Goal: Transaction & Acquisition: Download file/media

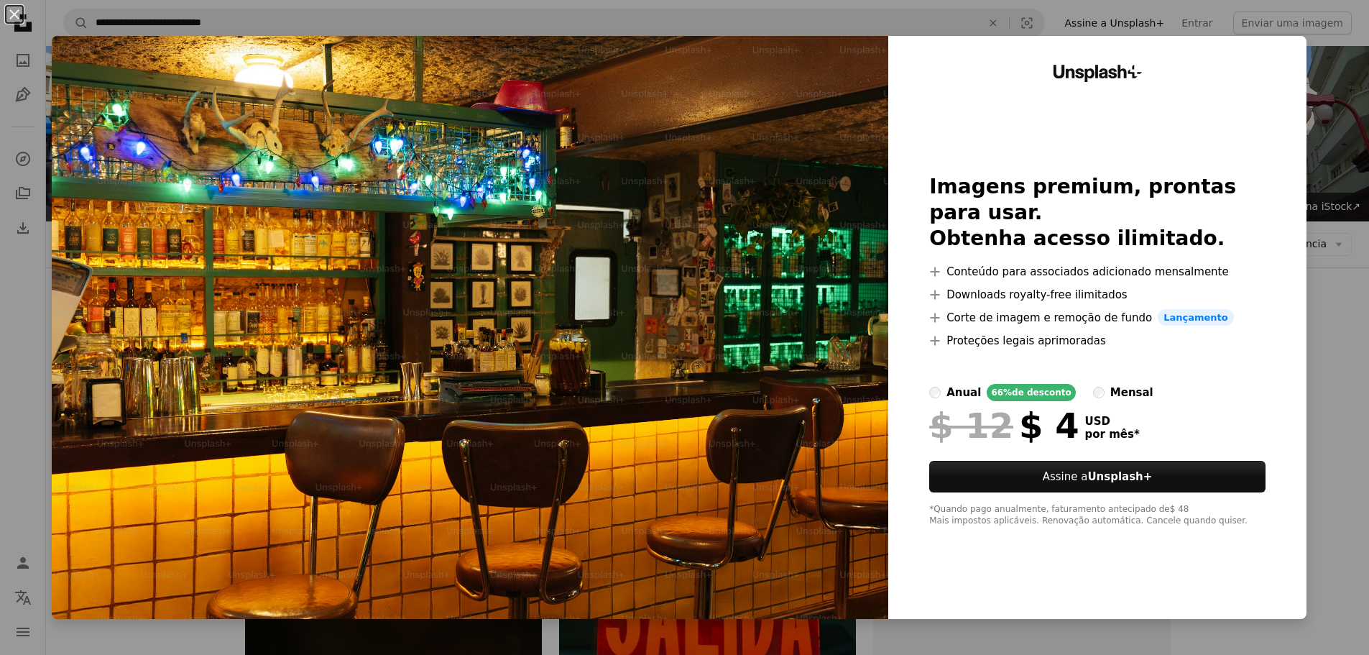
scroll to position [2070, 0]
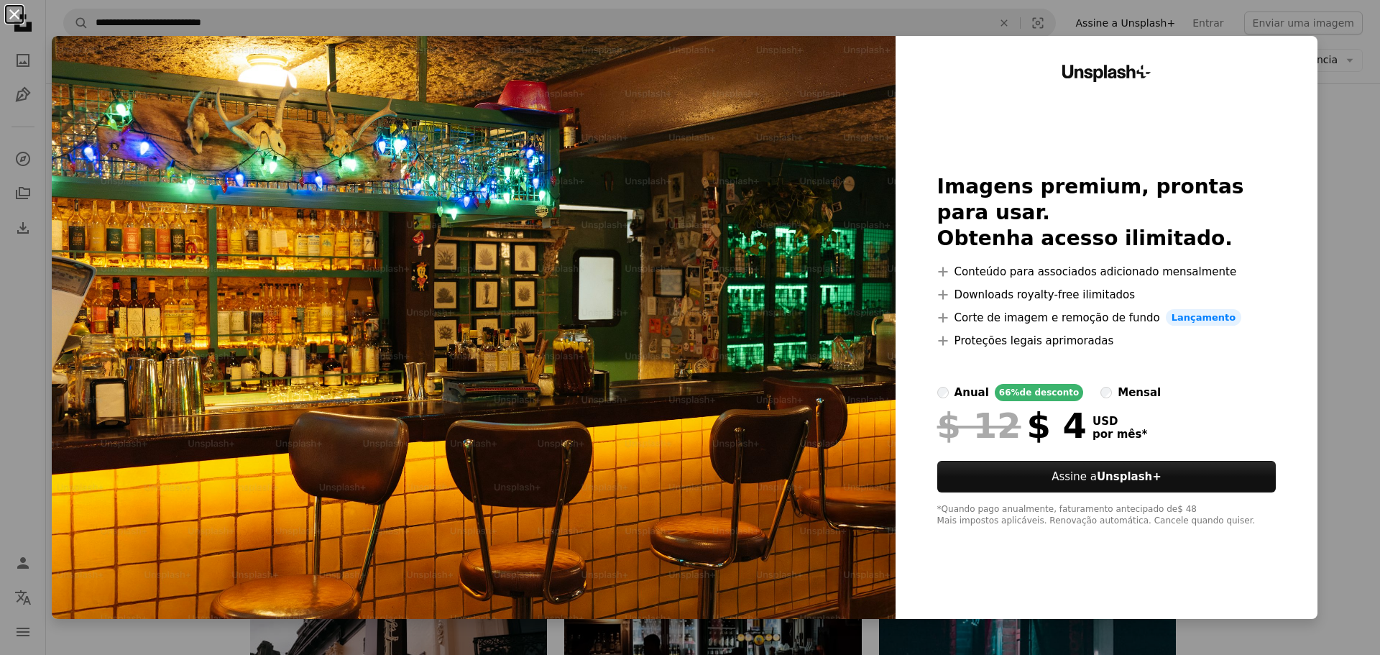
click at [16, 21] on button "An X shape" at bounding box center [14, 14] width 17 height 17
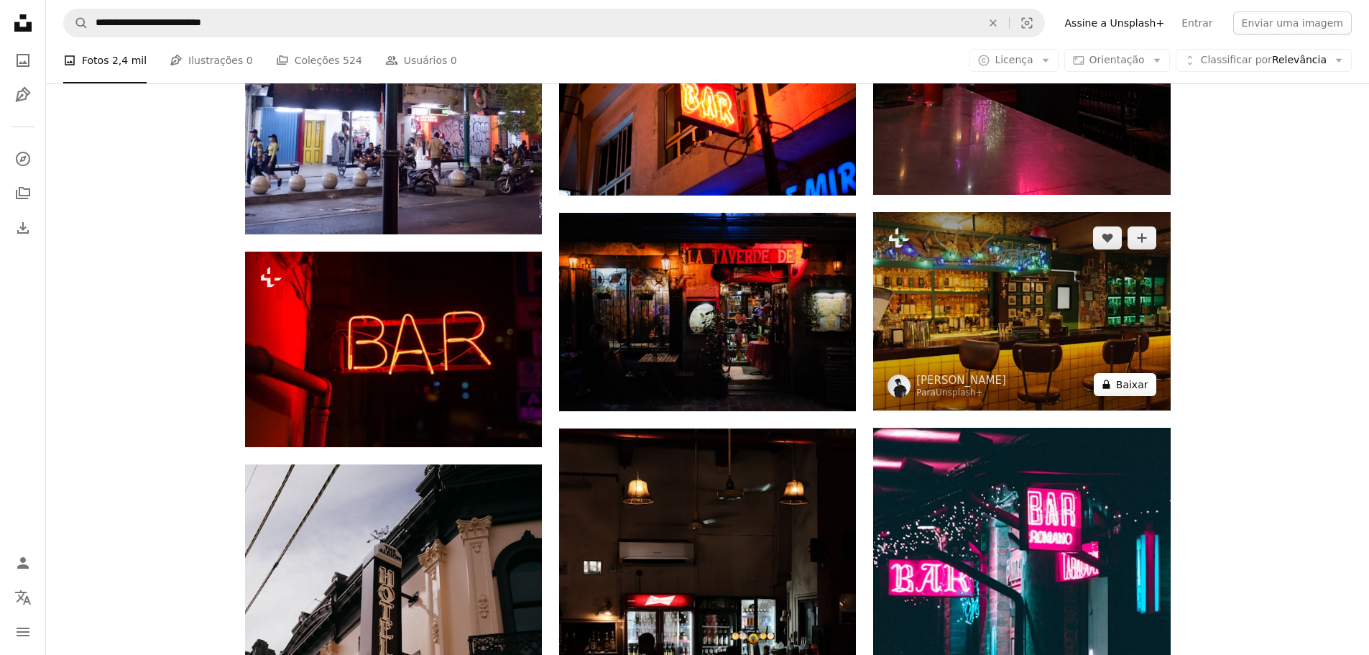
click at [1139, 392] on button "A lock Baixar" at bounding box center [1125, 384] width 63 height 23
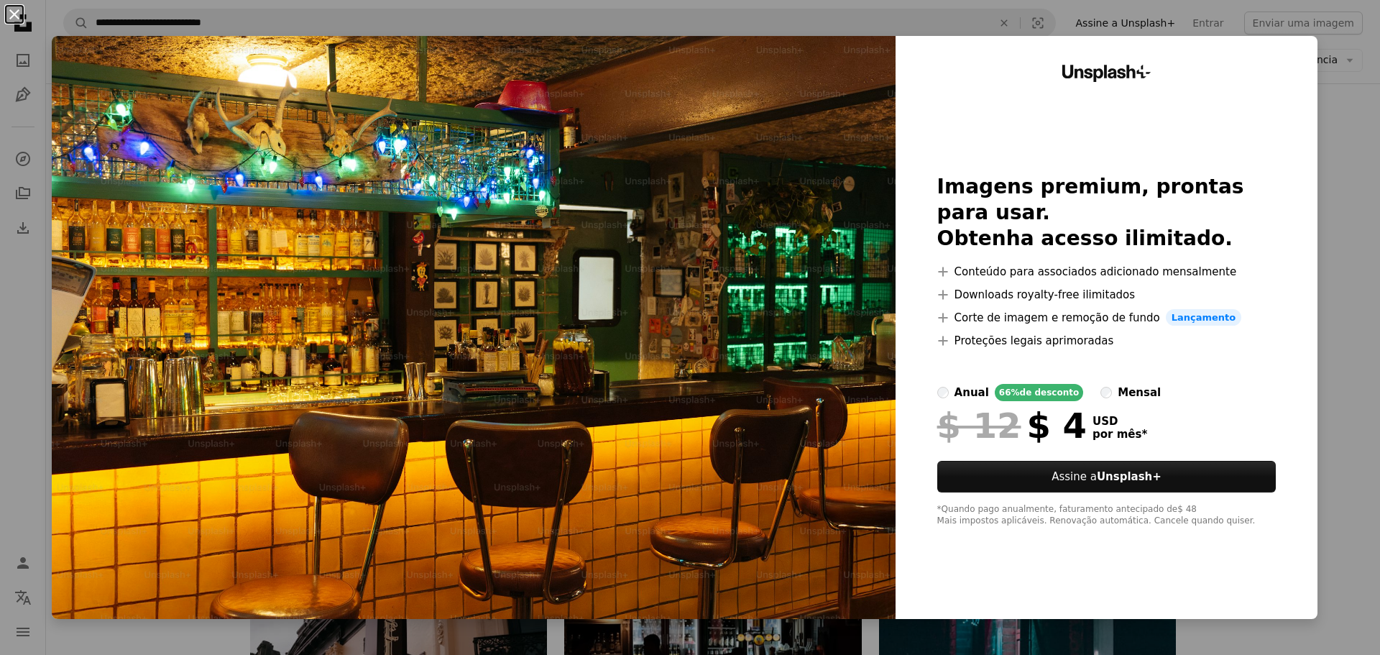
click at [17, 17] on button "An X shape" at bounding box center [14, 14] width 17 height 17
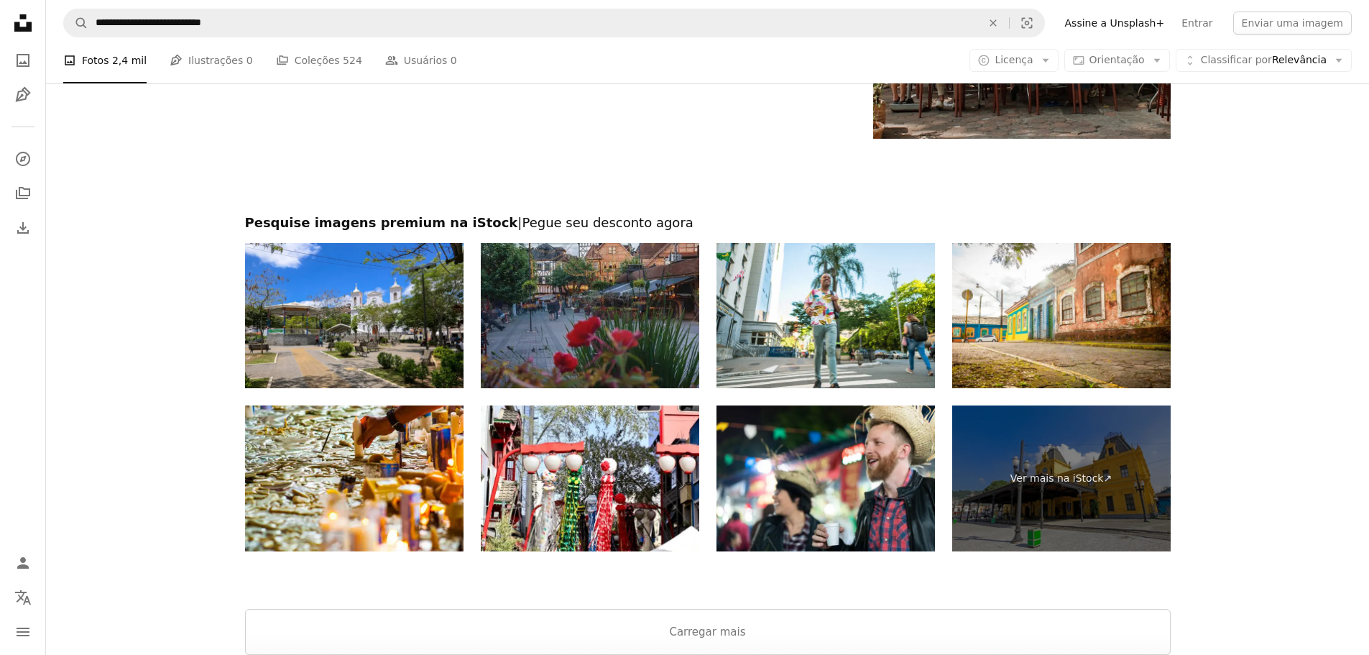
scroll to position [3277, 0]
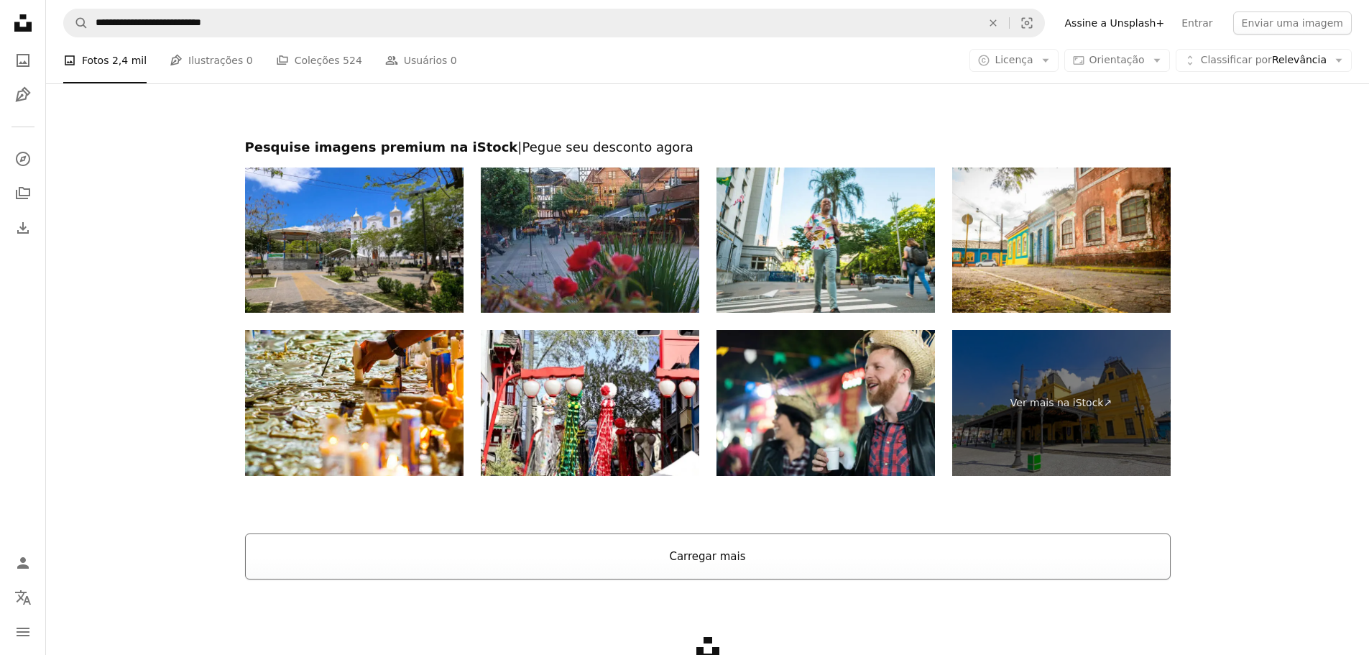
click at [687, 558] on button "Carregar mais" at bounding box center [708, 556] width 926 height 46
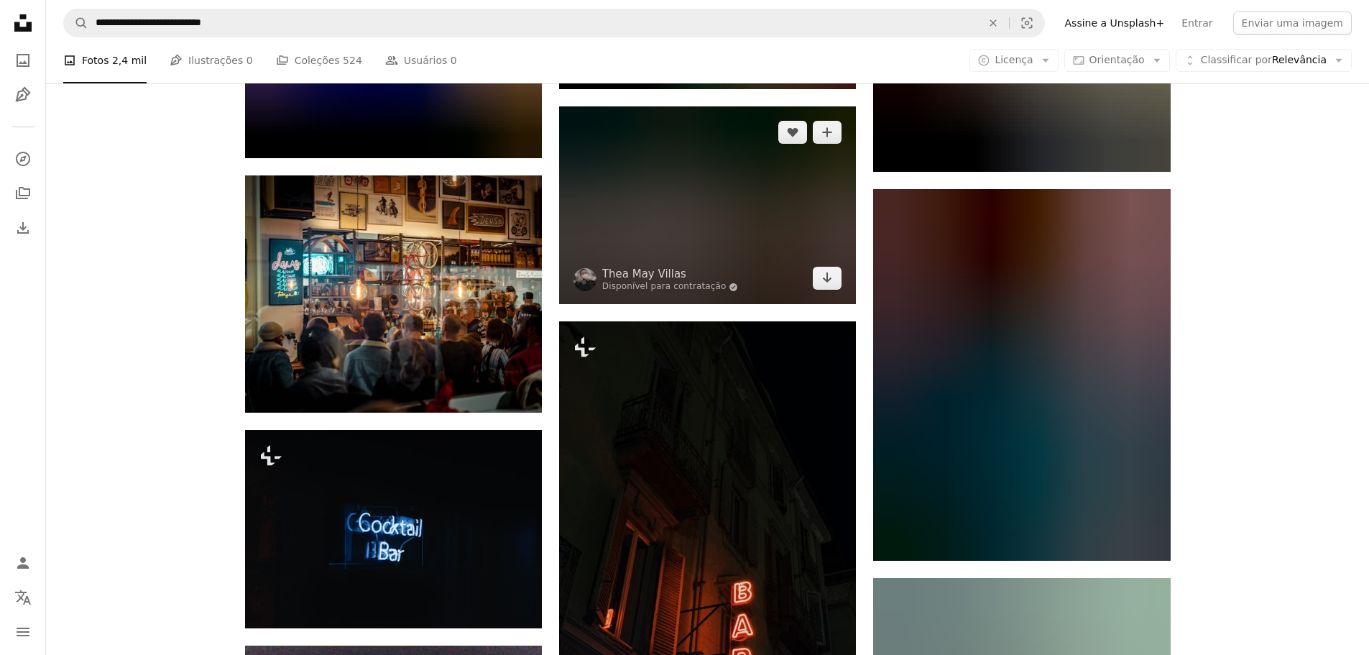
scroll to position [5606, 0]
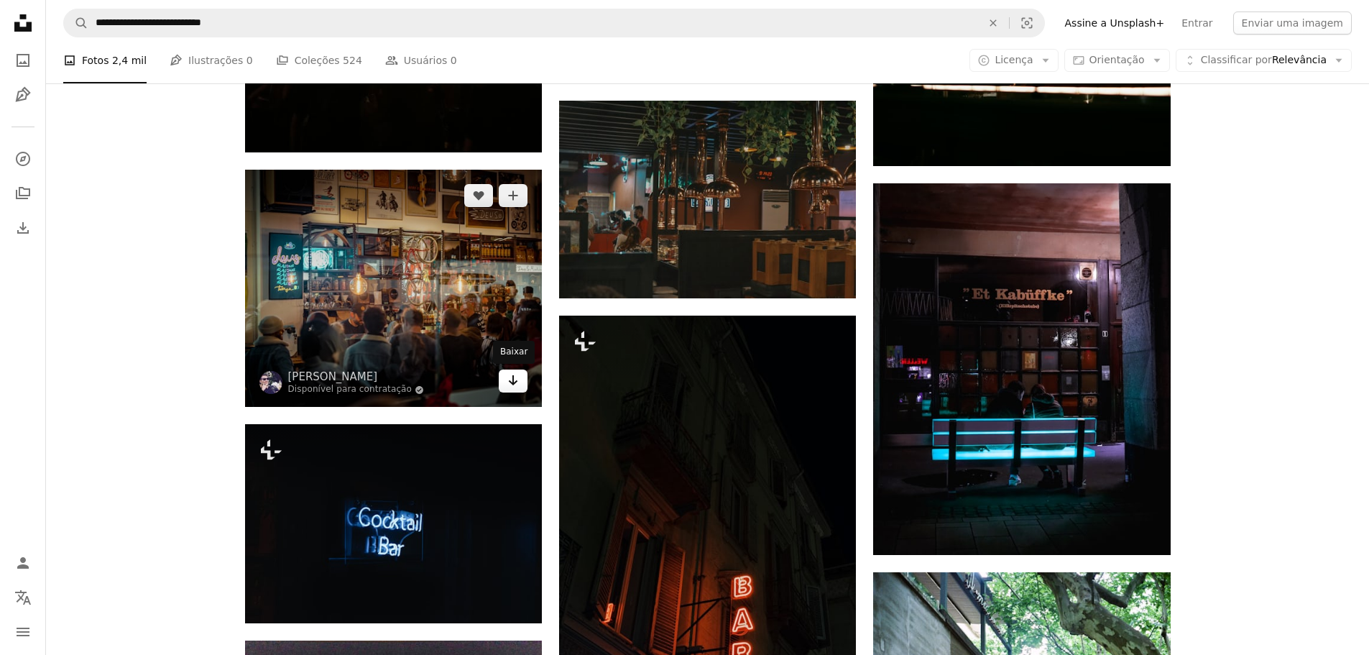
click at [512, 385] on icon "Arrow pointing down" at bounding box center [512, 380] width 11 height 17
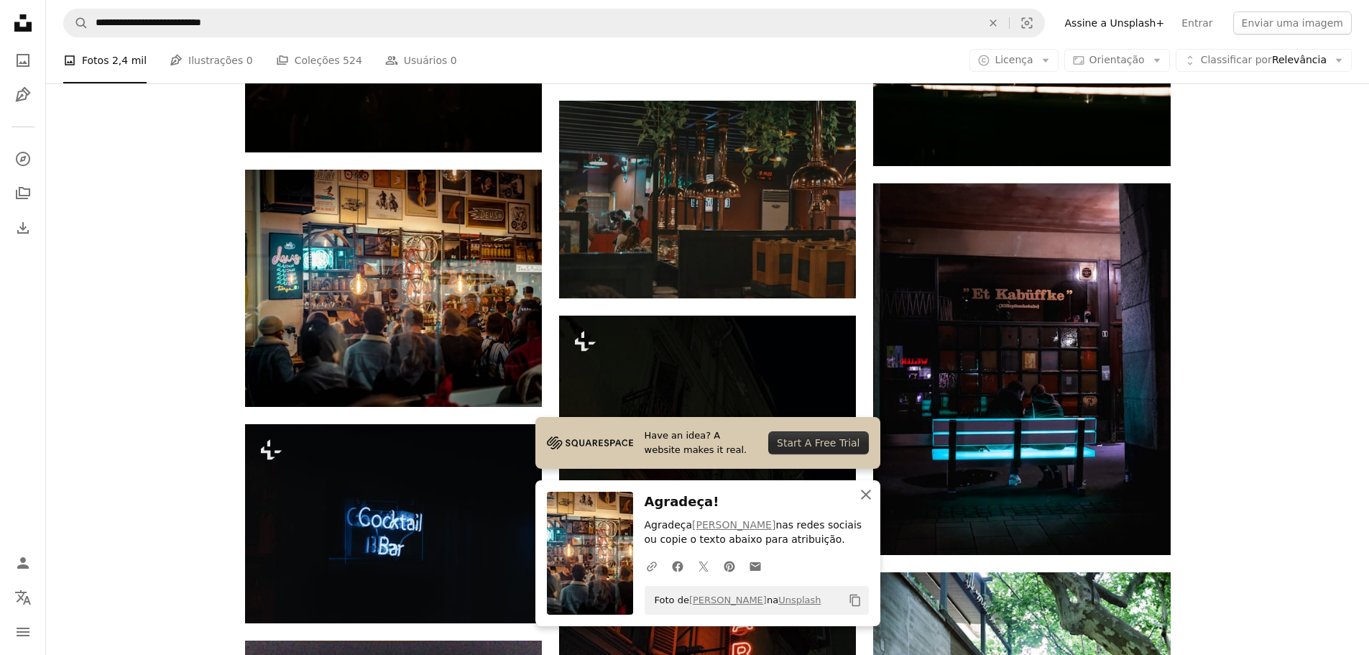
click at [865, 497] on icon "An X shape" at bounding box center [865, 494] width 17 height 17
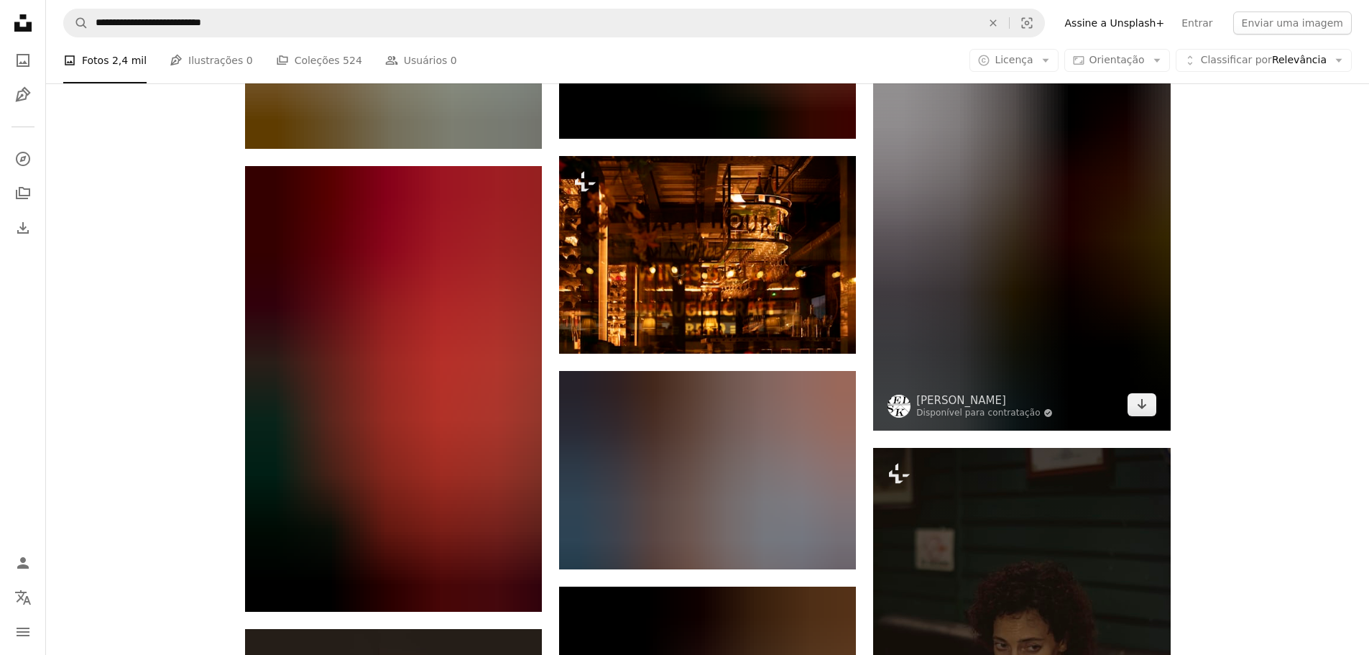
scroll to position [7417, 0]
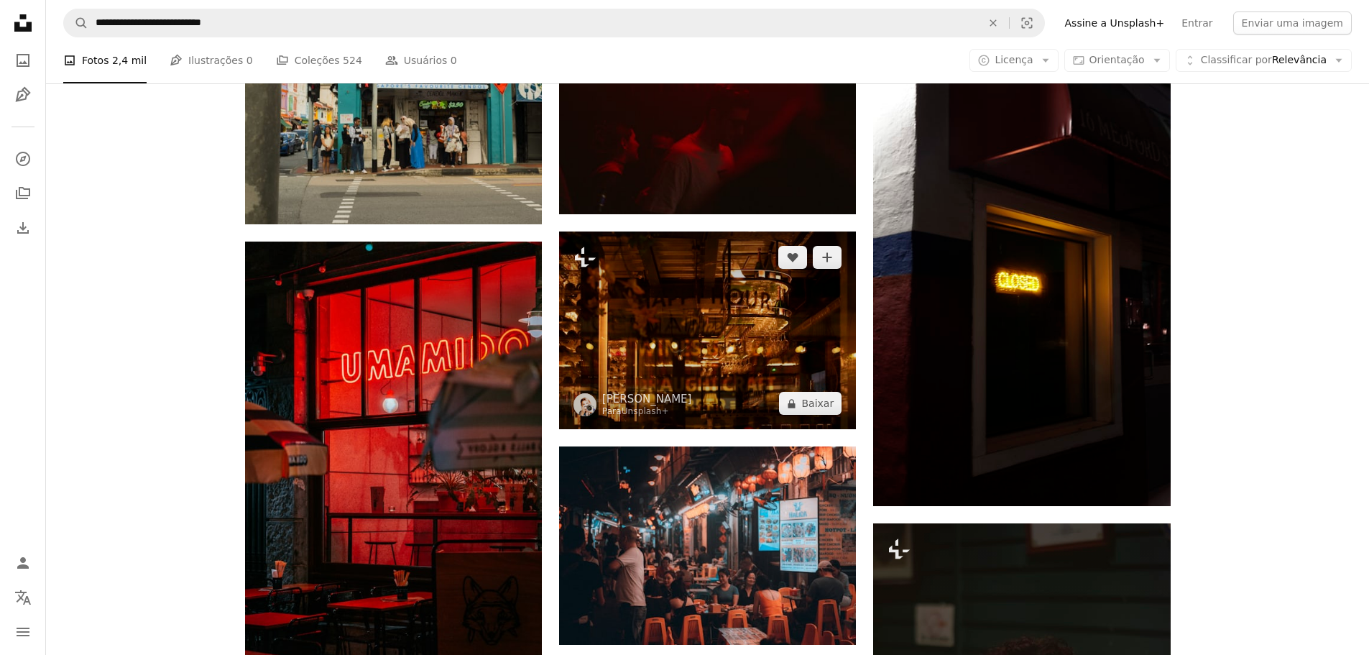
click at [724, 359] on img at bounding box center [707, 330] width 297 height 198
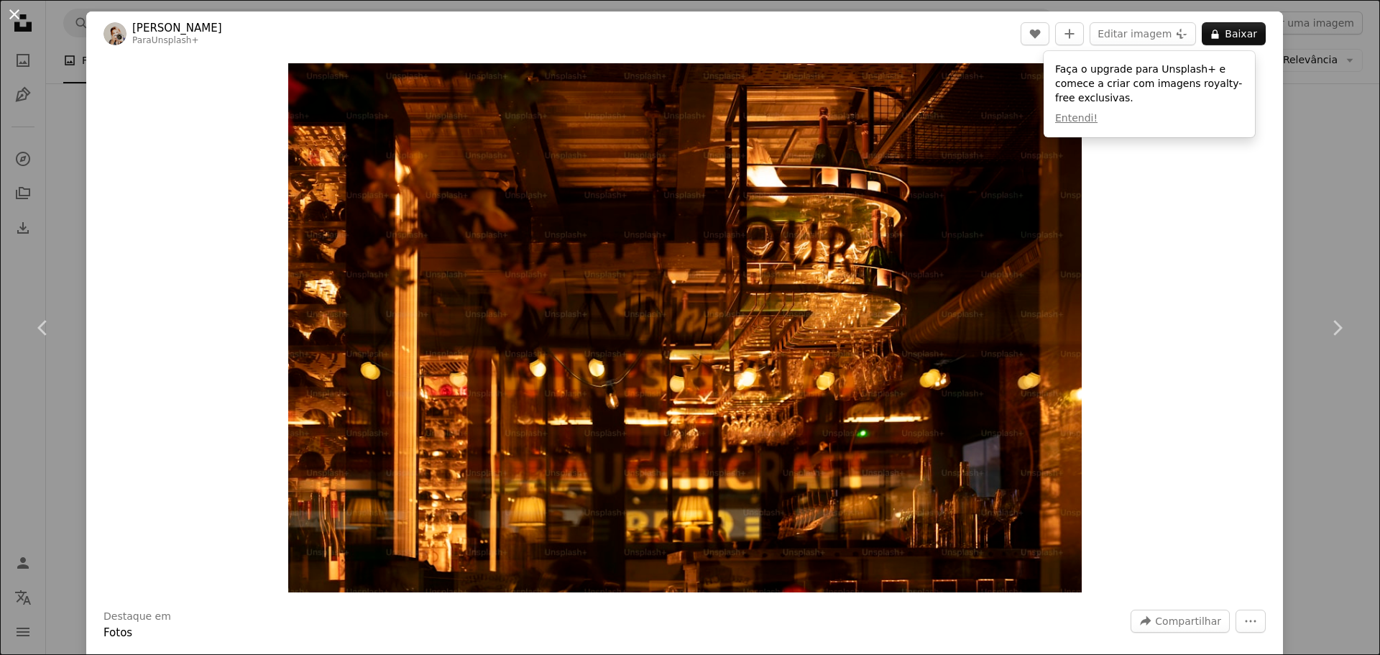
click at [18, 14] on button "An X shape" at bounding box center [14, 14] width 17 height 17
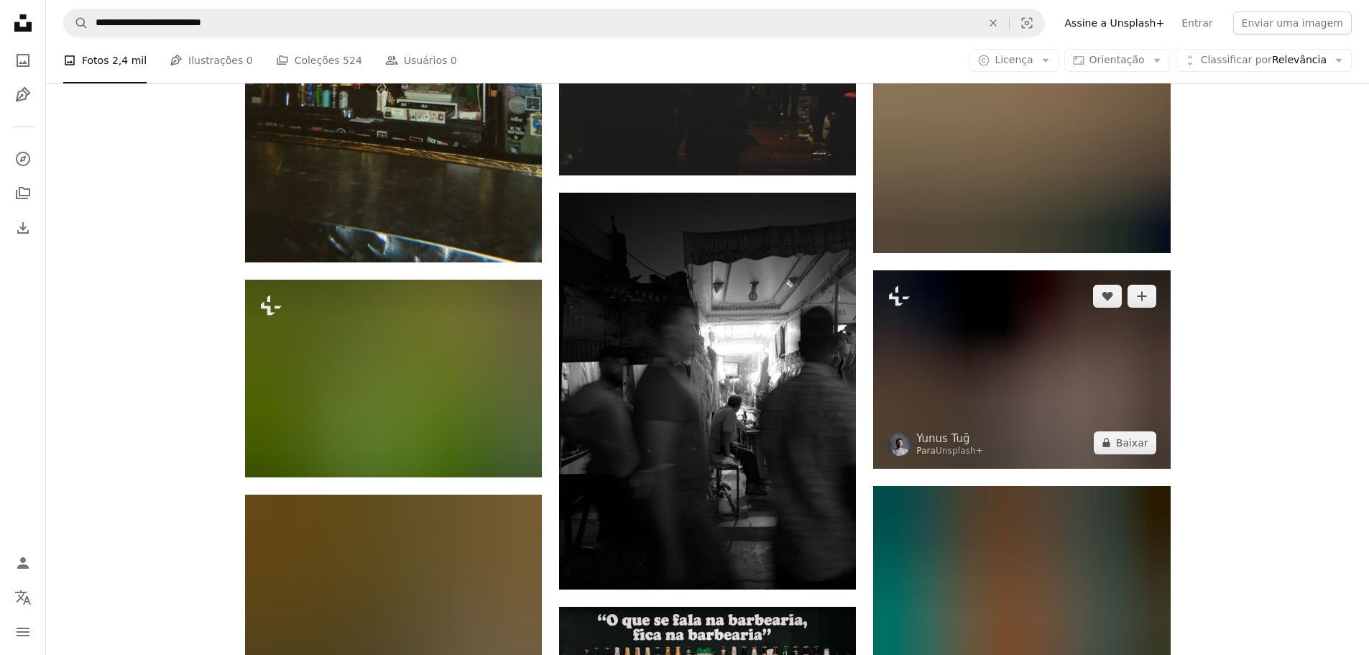
scroll to position [10609, 0]
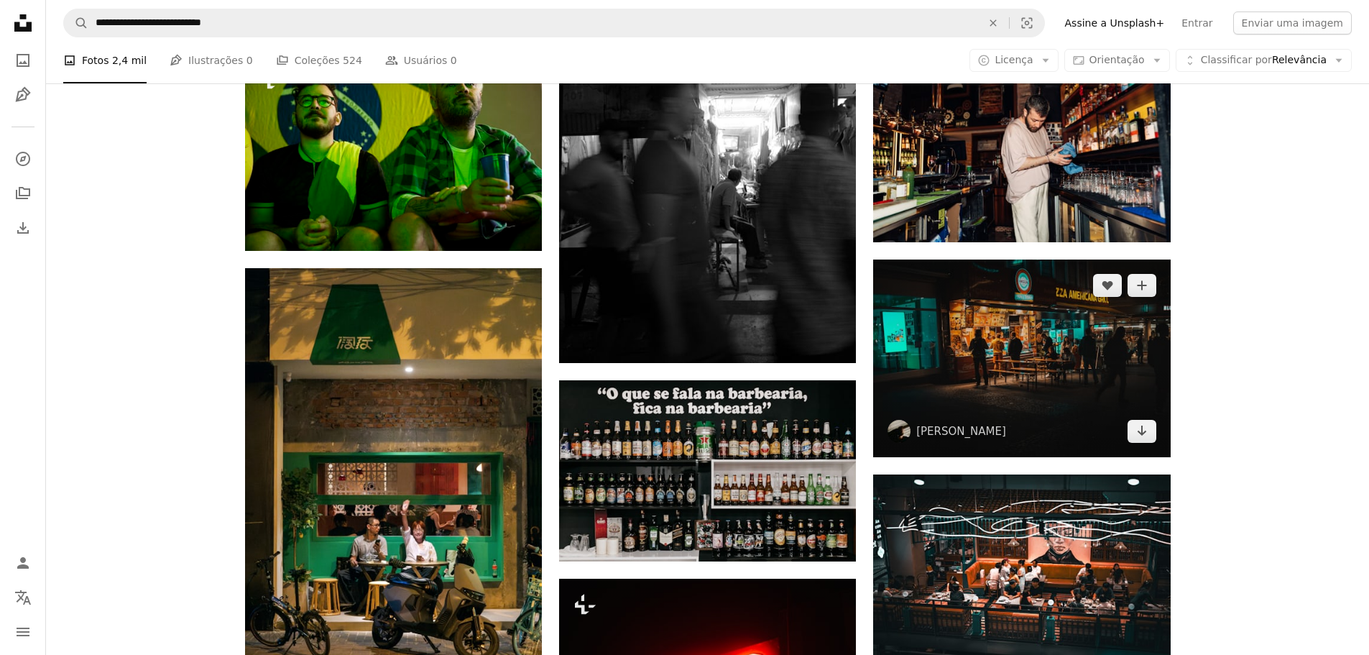
click at [1054, 381] on img at bounding box center [1021, 358] width 297 height 198
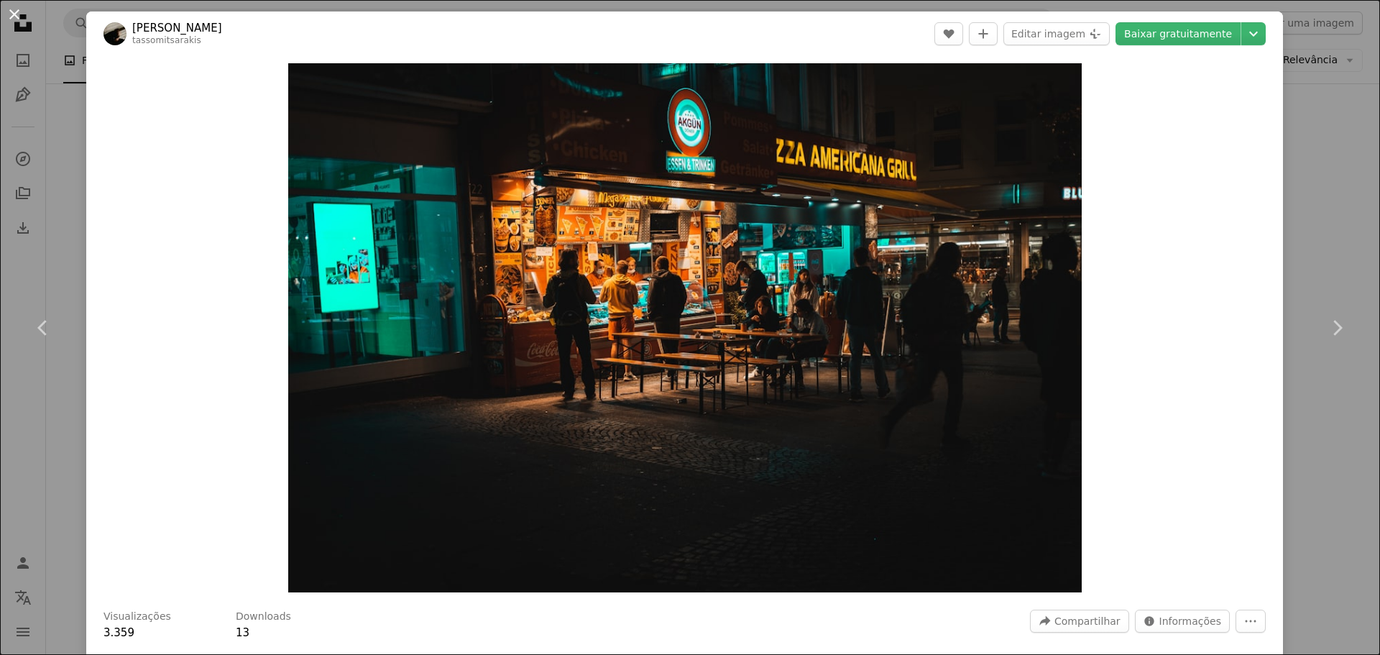
click at [15, 17] on button "An X shape" at bounding box center [14, 14] width 17 height 17
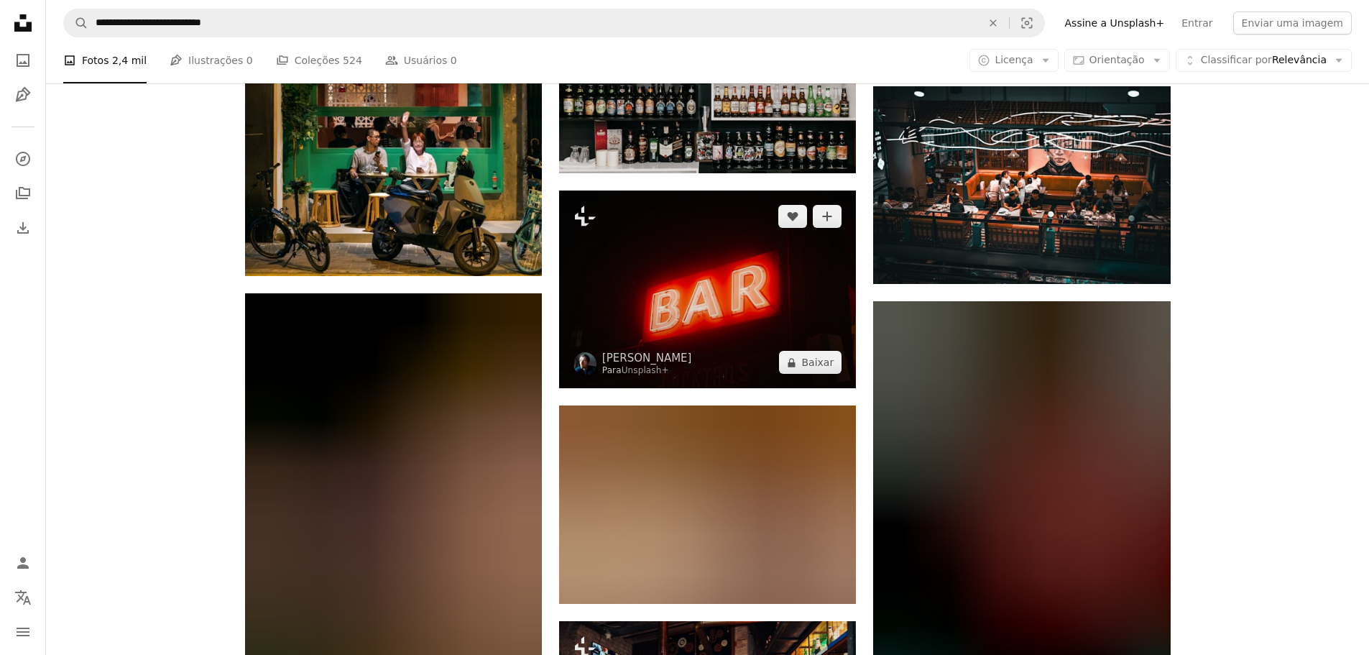
scroll to position [11126, 0]
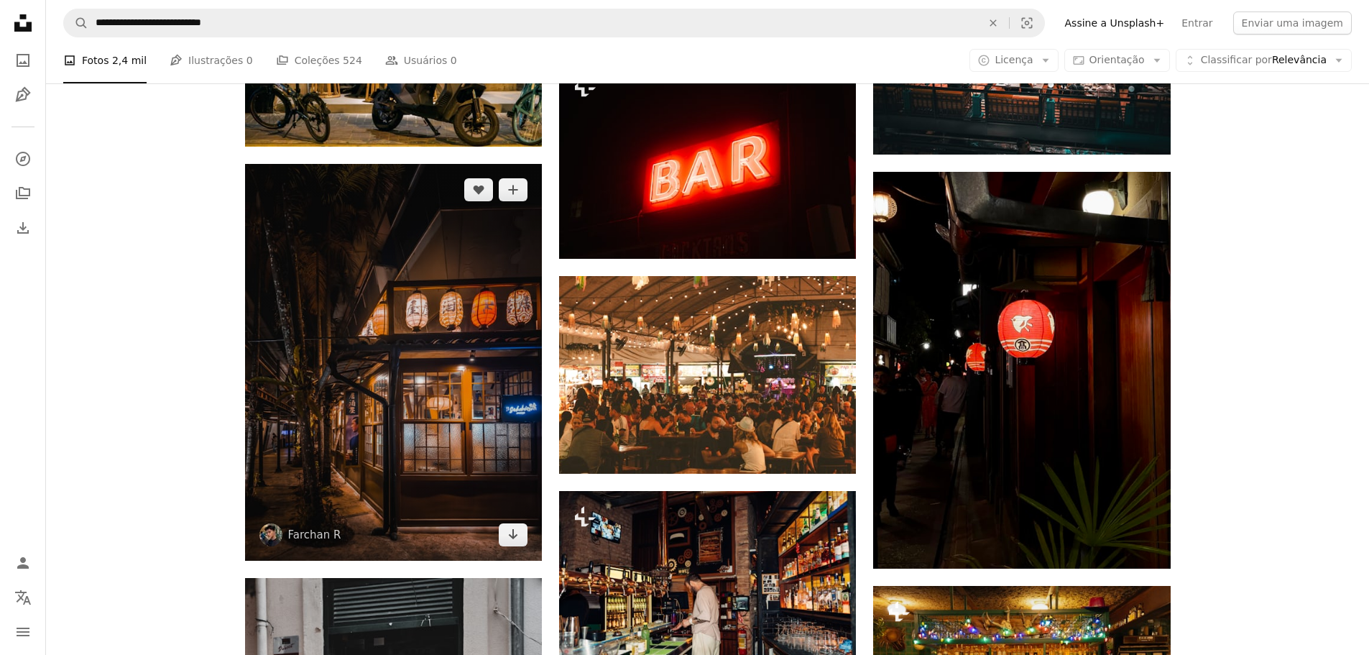
click at [469, 415] on img at bounding box center [393, 362] width 297 height 396
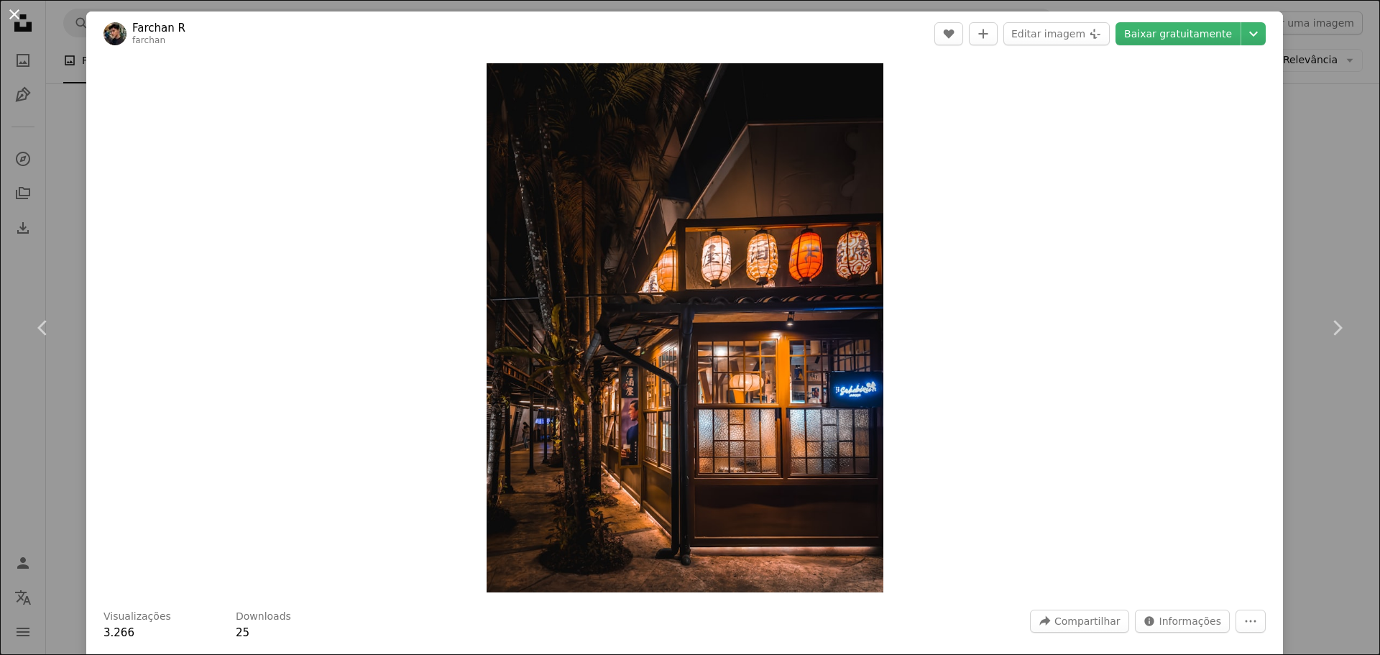
click at [17, 16] on button "An X shape" at bounding box center [14, 14] width 17 height 17
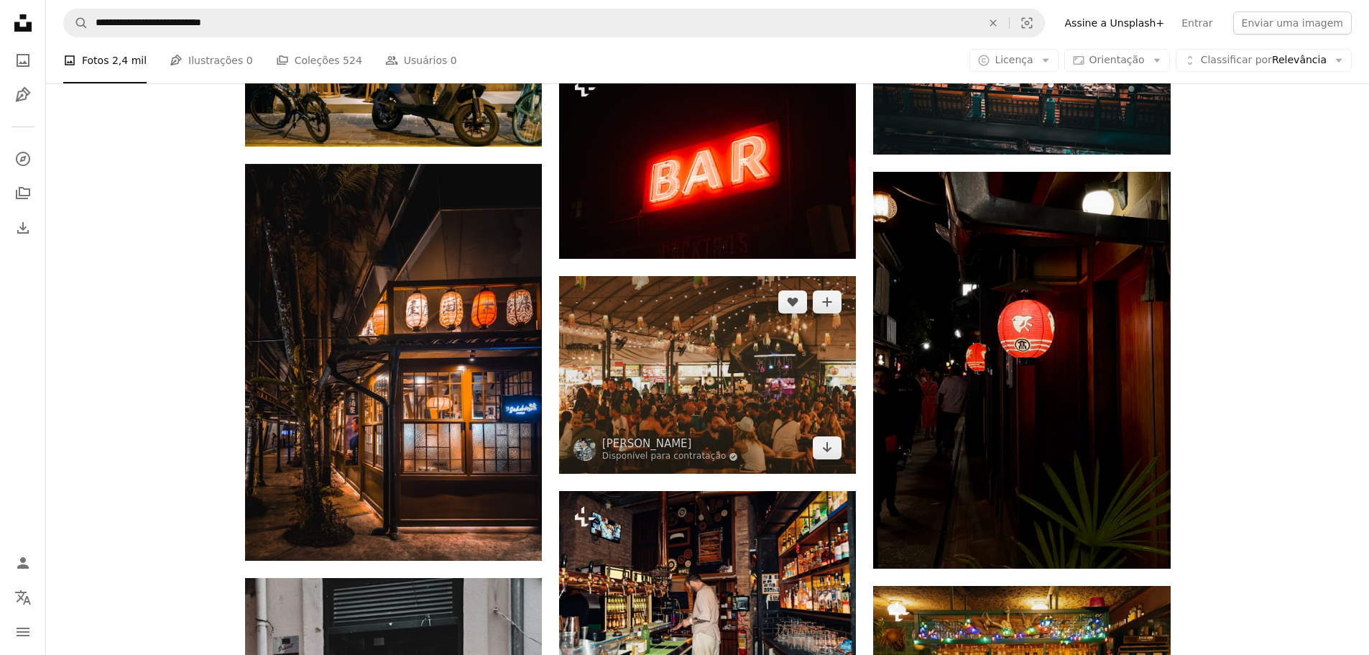
click at [771, 367] on img at bounding box center [707, 375] width 297 height 198
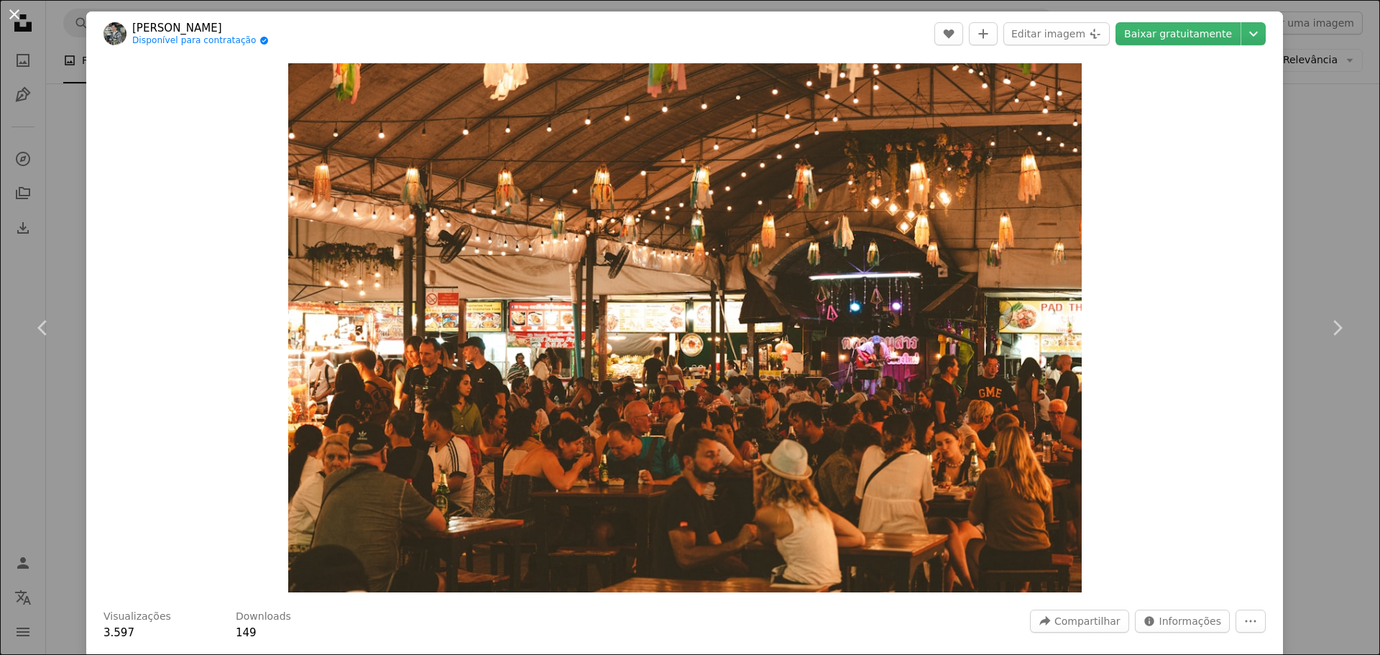
click at [17, 16] on button "An X shape" at bounding box center [14, 14] width 17 height 17
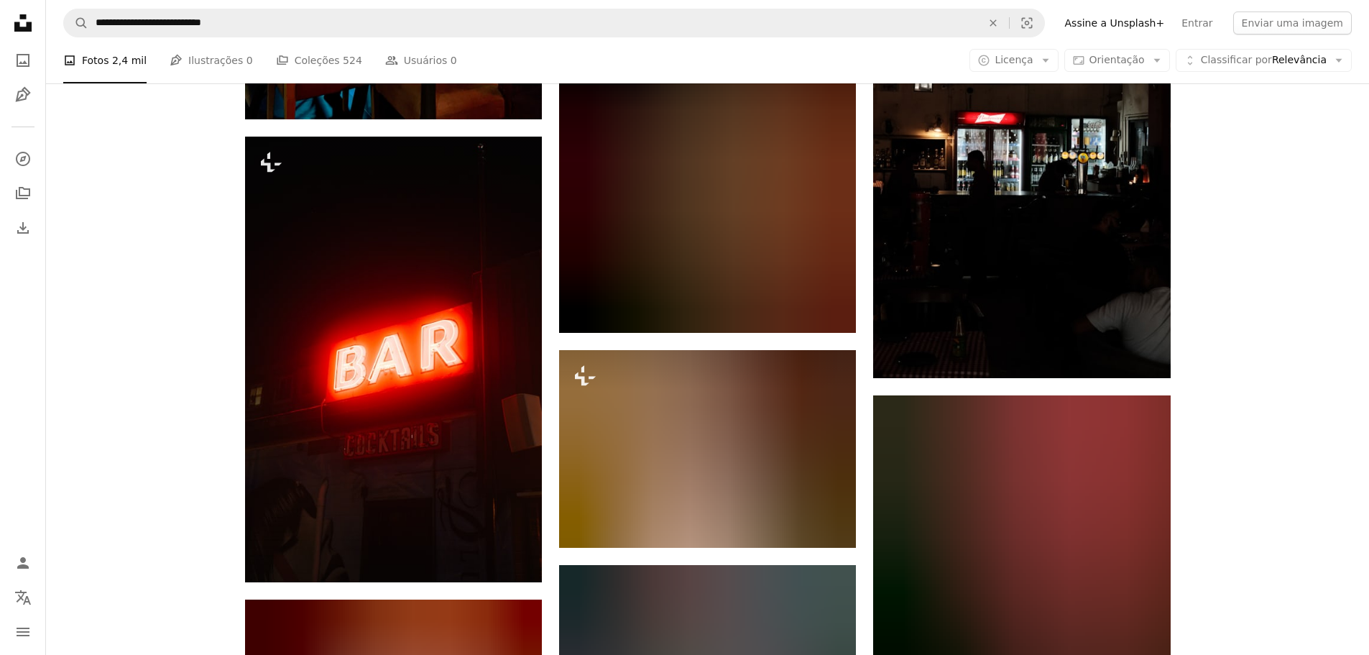
scroll to position [14145, 0]
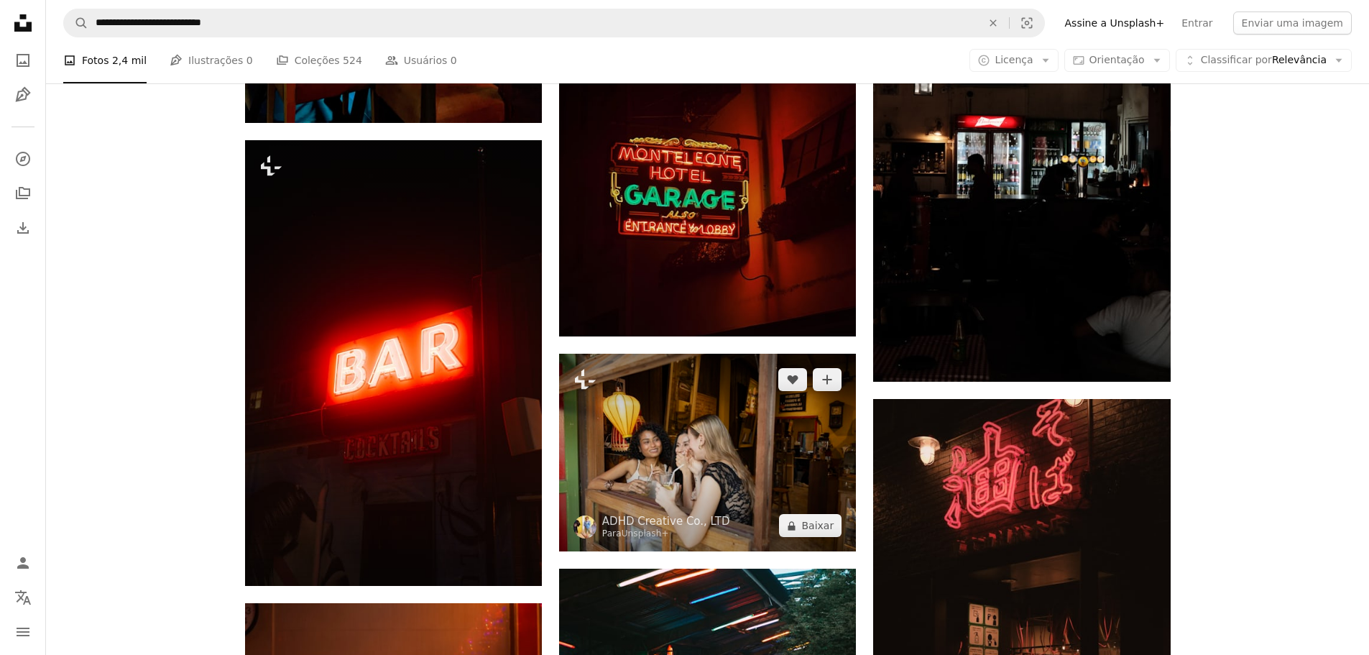
click at [699, 468] on img at bounding box center [707, 453] width 297 height 198
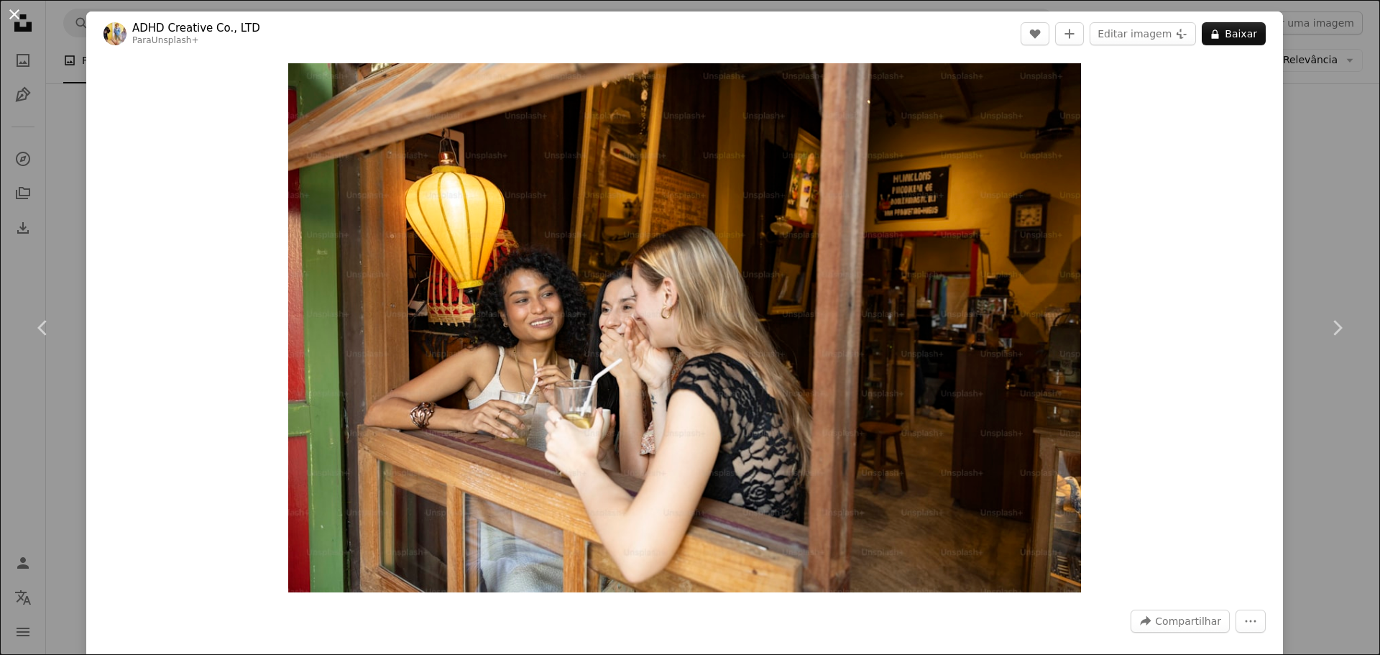
click at [19, 10] on button "An X shape" at bounding box center [14, 14] width 17 height 17
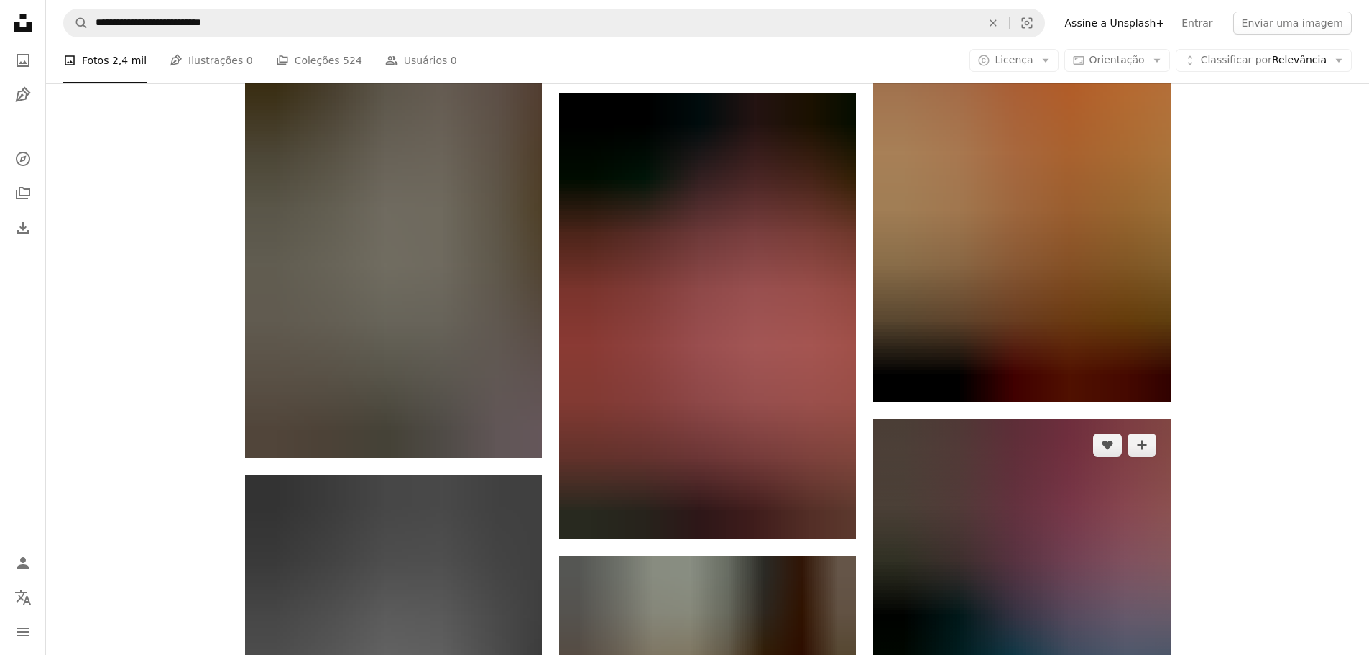
scroll to position [14921, 0]
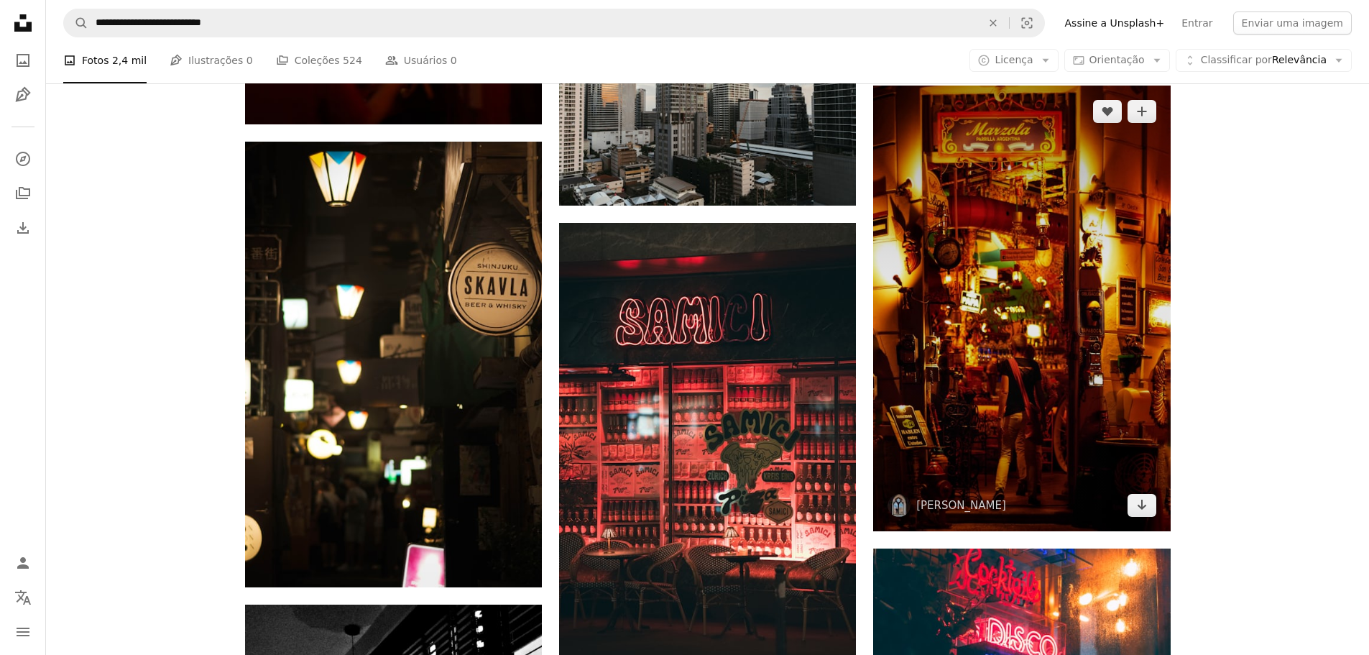
click at [1042, 400] on img at bounding box center [1021, 309] width 297 height 446
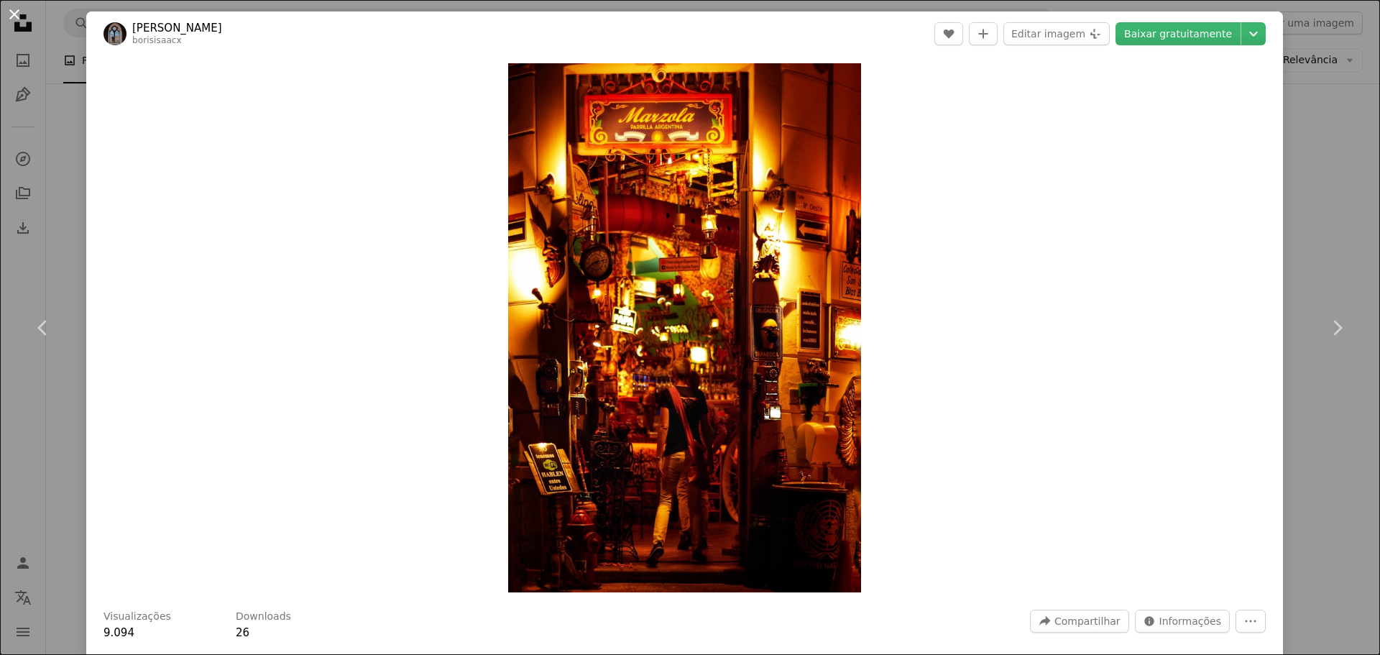
click at [20, 17] on button "An X shape" at bounding box center [14, 14] width 17 height 17
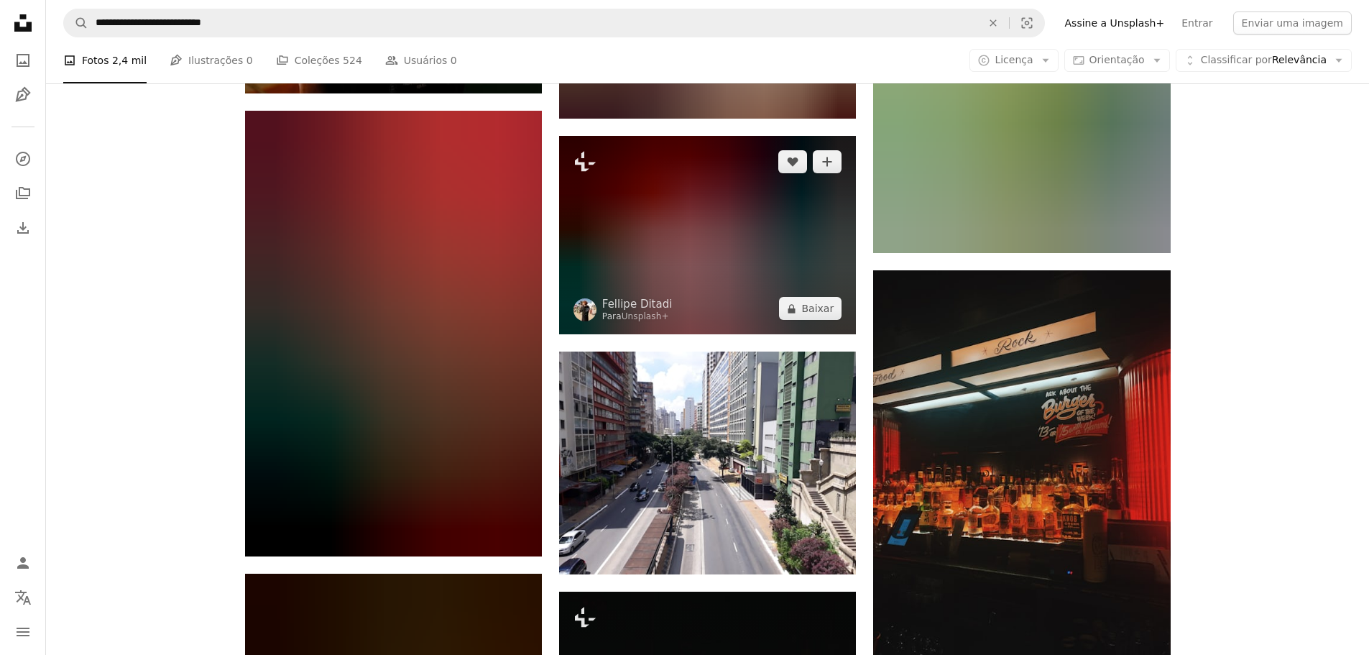
scroll to position [17940, 0]
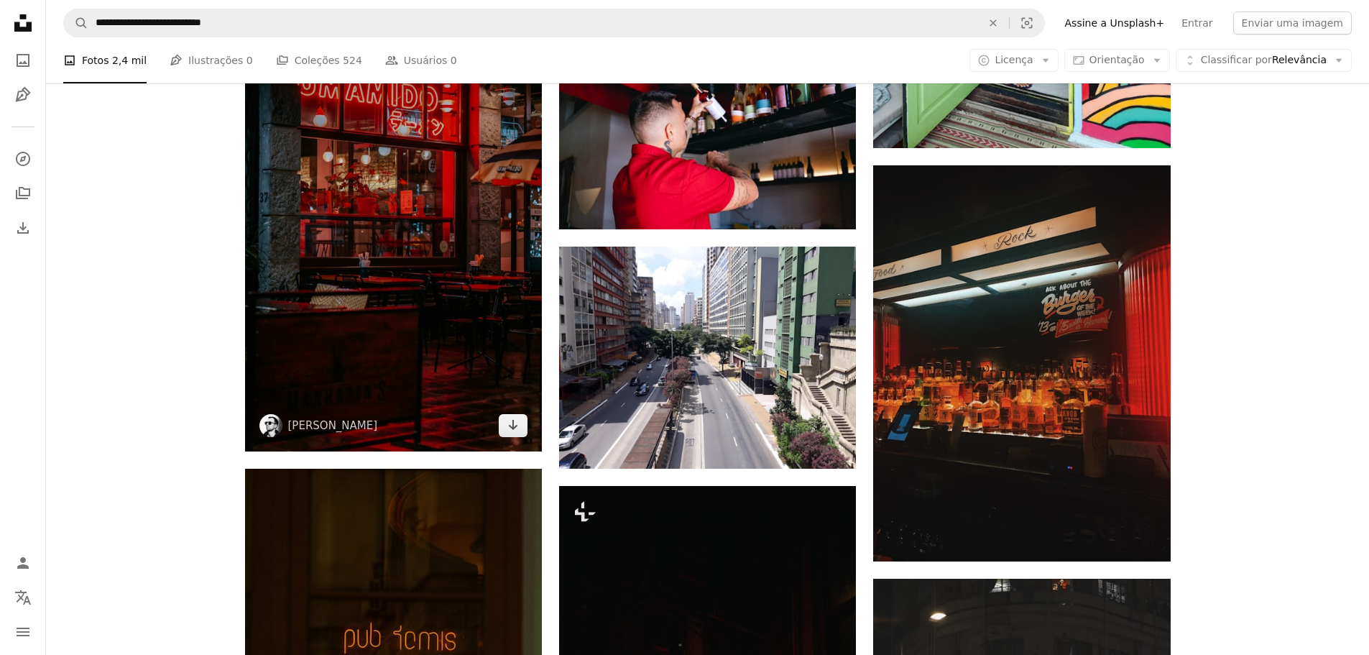
click at [389, 278] on img at bounding box center [393, 229] width 297 height 446
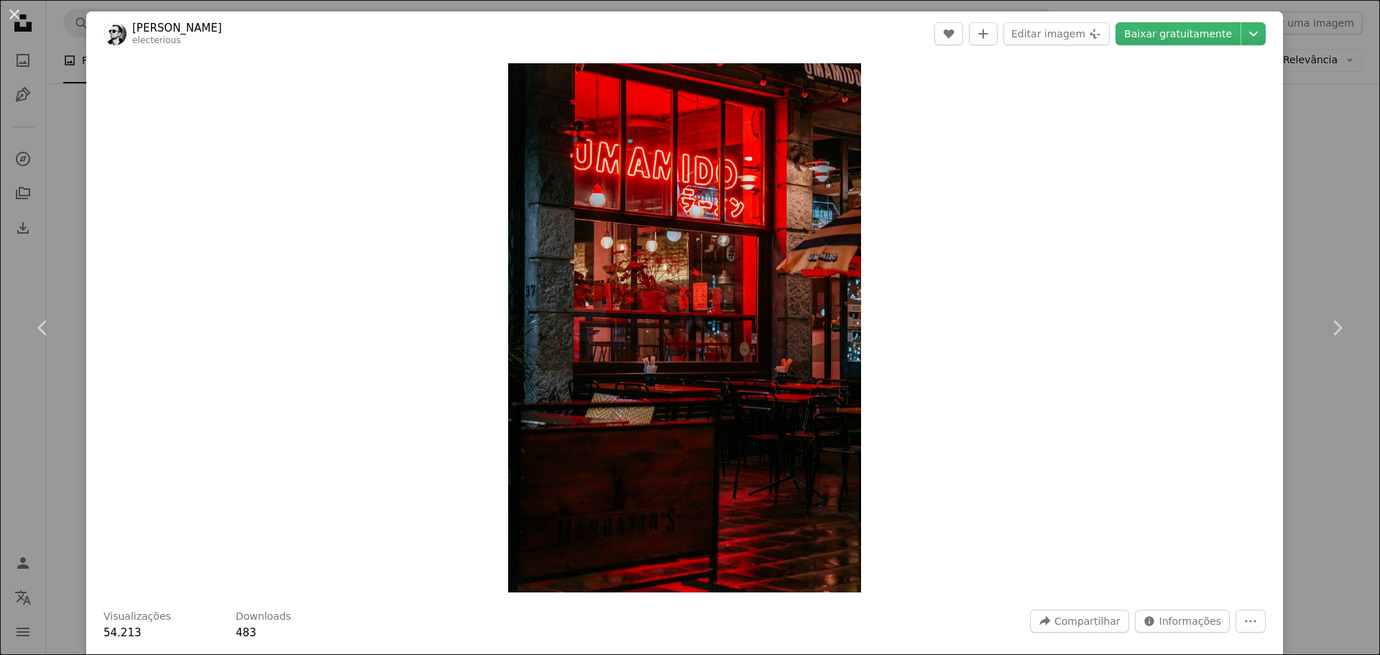
click at [12, 17] on button "An X shape" at bounding box center [14, 14] width 17 height 17
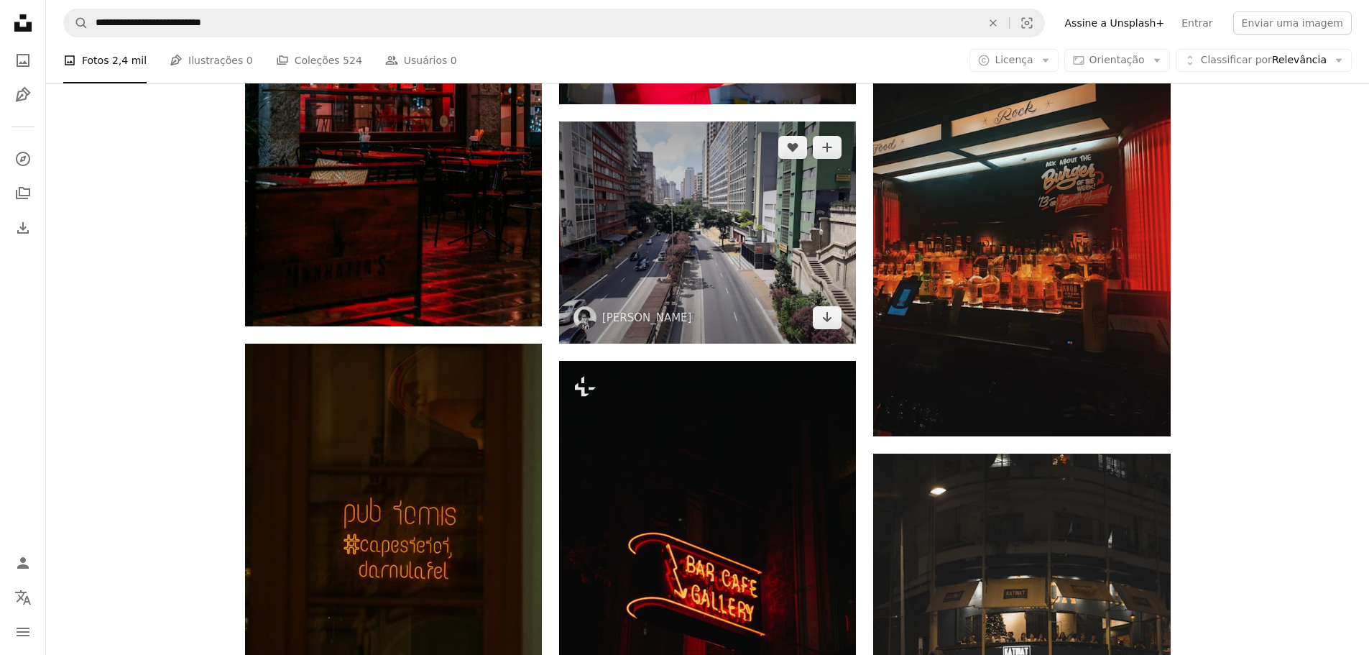
scroll to position [18285, 0]
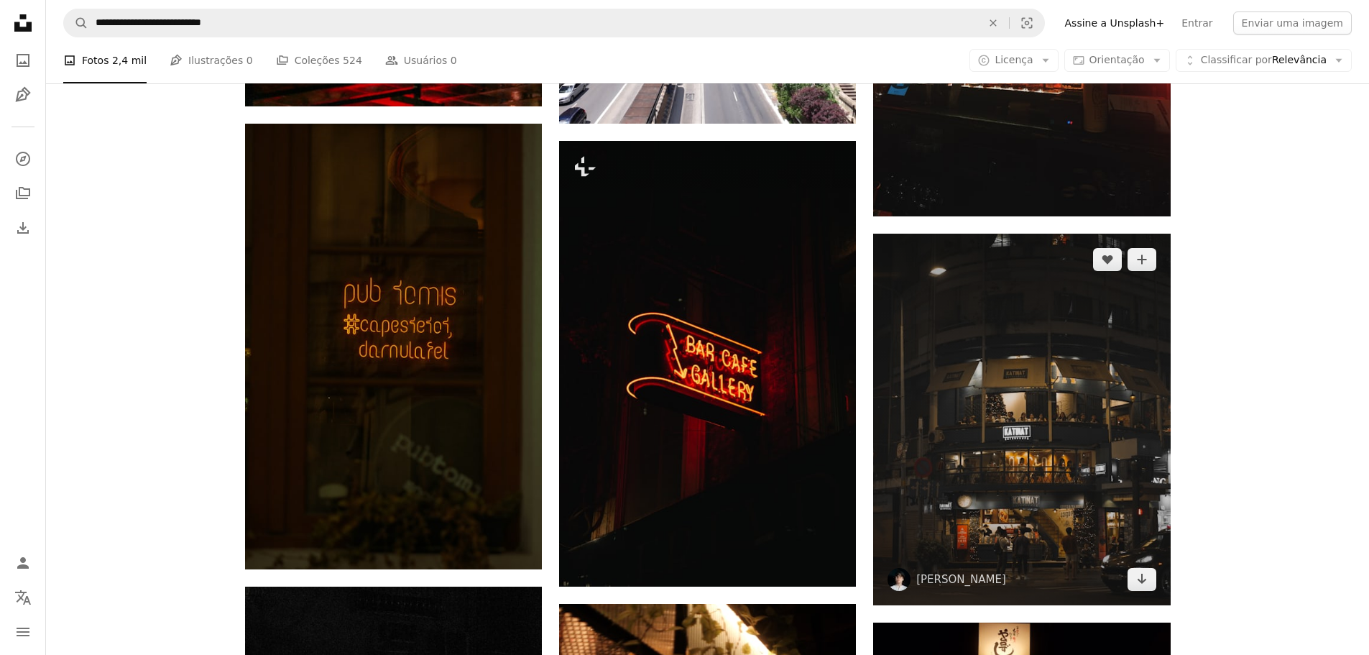
click at [1031, 416] on img at bounding box center [1021, 420] width 297 height 372
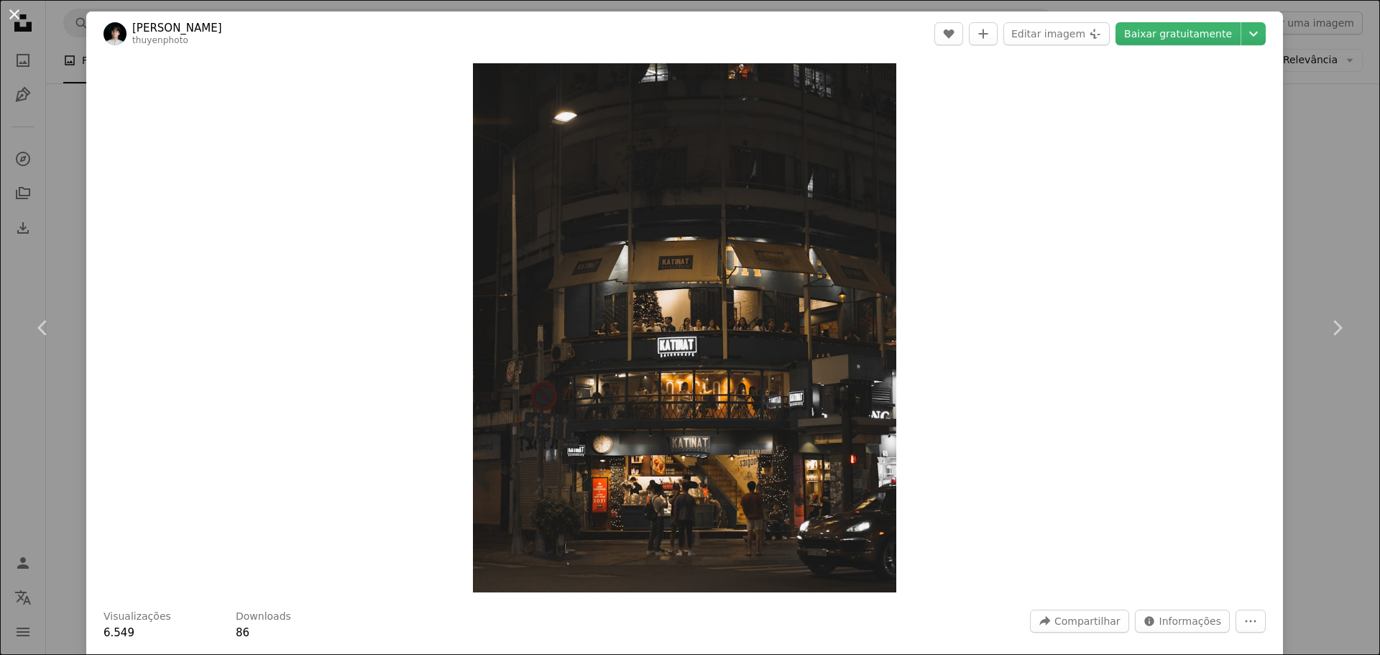
click at [17, 16] on button "An X shape" at bounding box center [14, 14] width 17 height 17
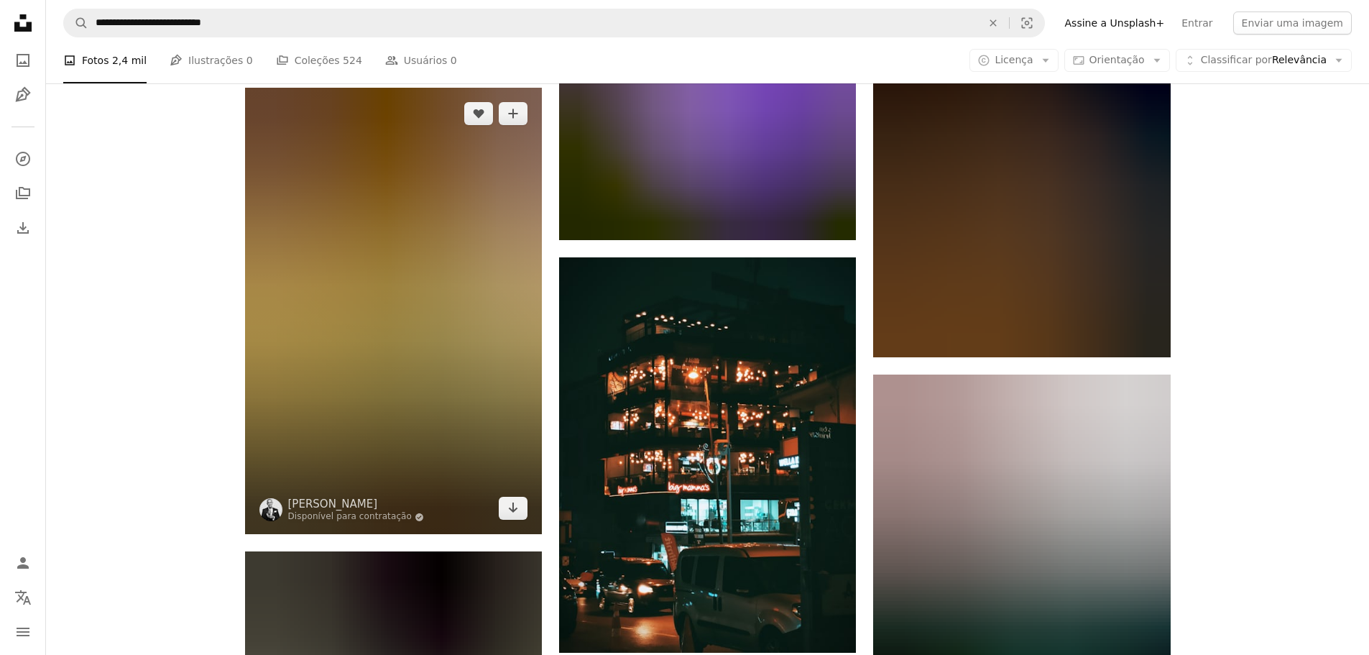
scroll to position [19406, 0]
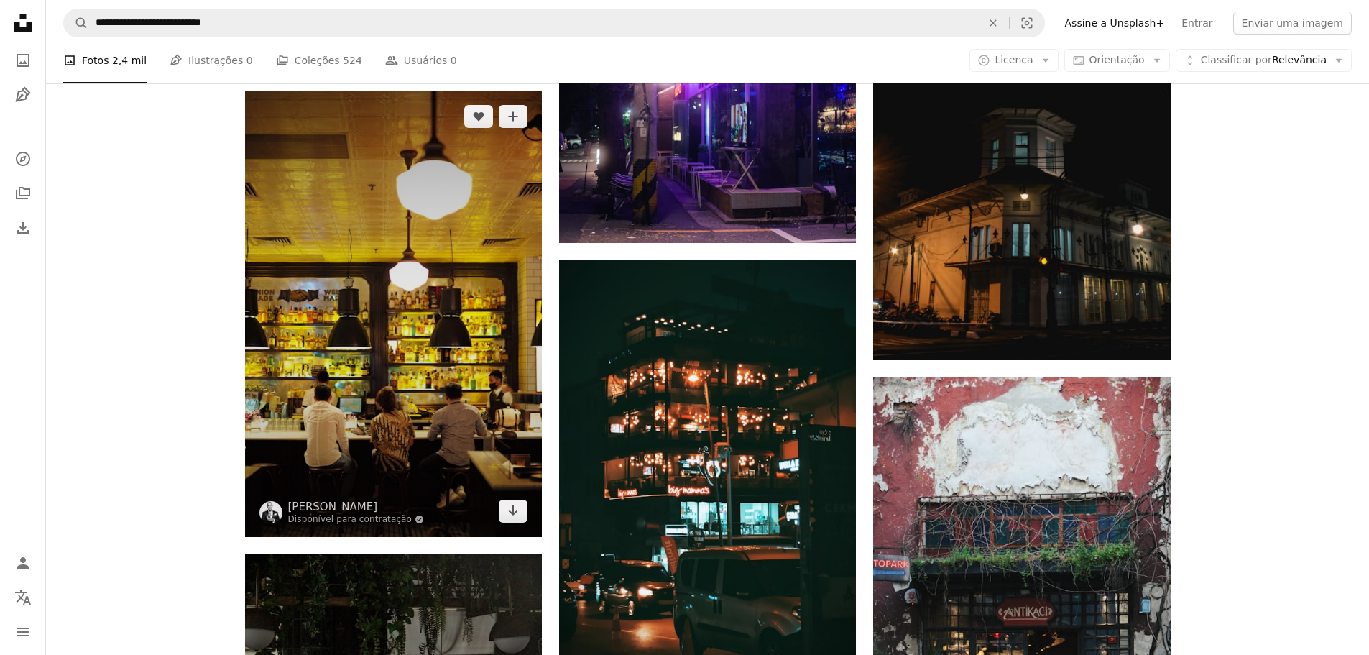
click at [441, 354] on img at bounding box center [393, 314] width 297 height 446
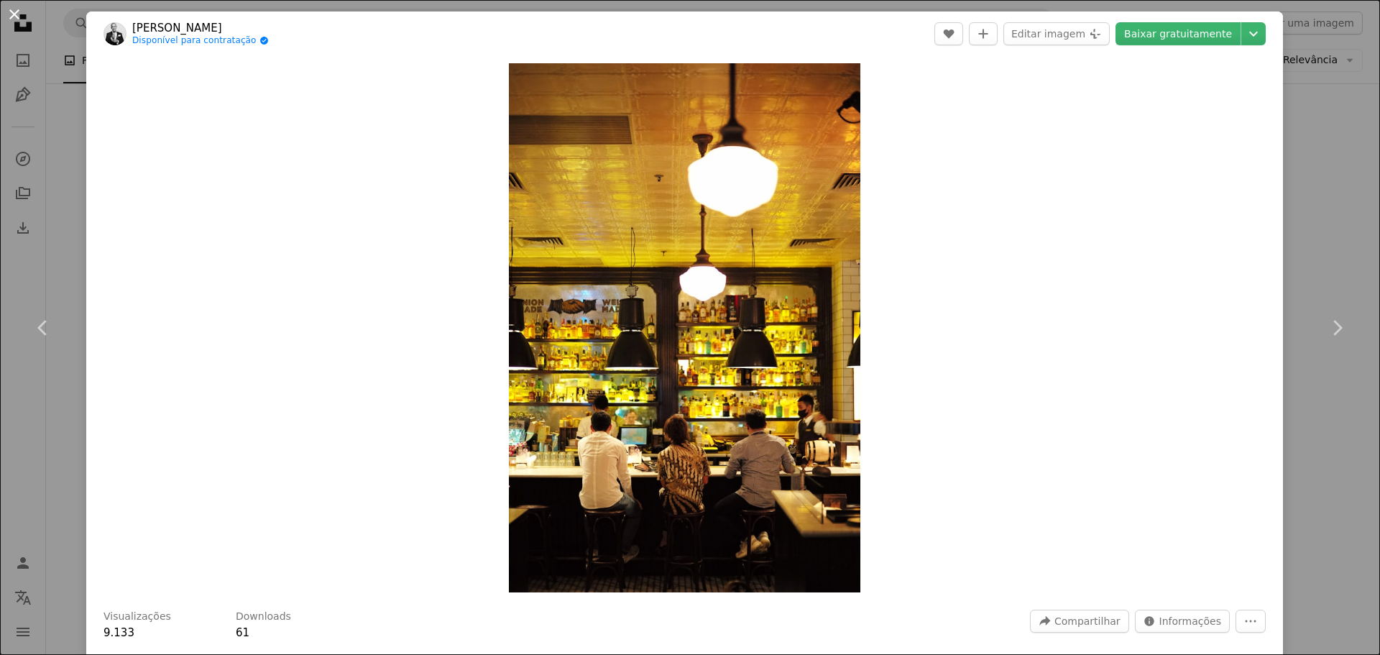
click at [18, 11] on button "An X shape" at bounding box center [14, 14] width 17 height 17
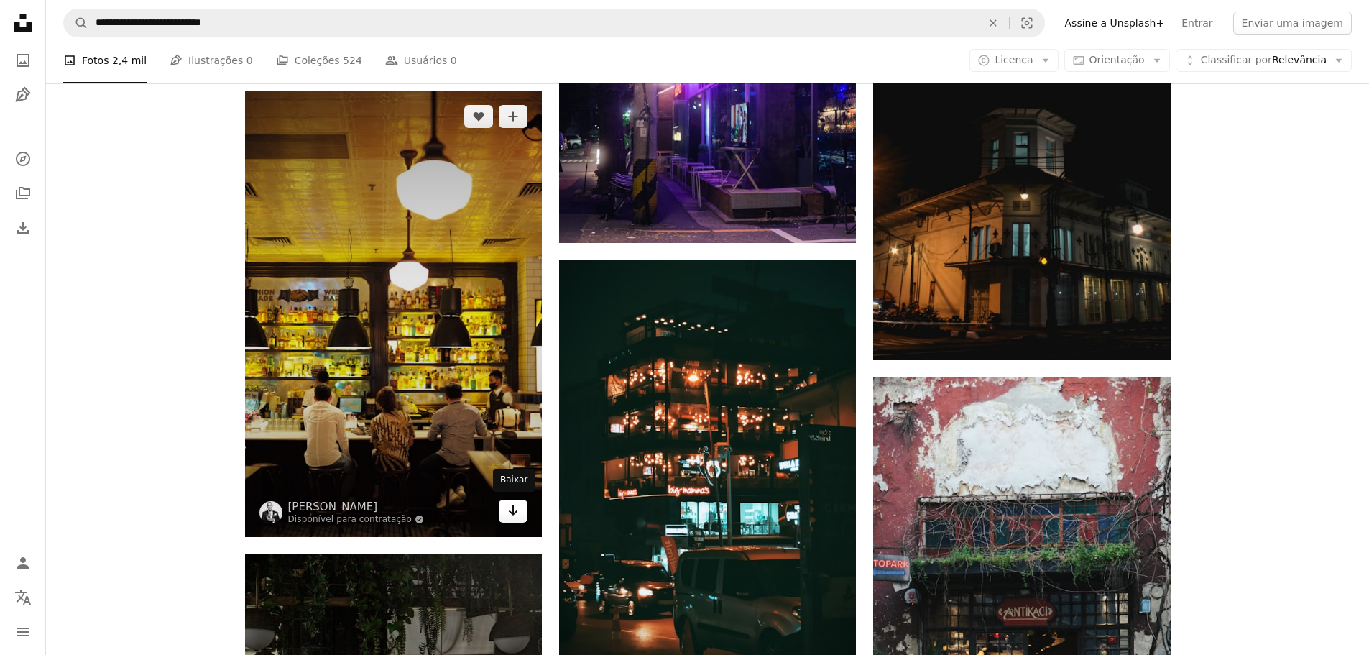
click at [514, 509] on icon "Arrow pointing down" at bounding box center [512, 510] width 11 height 17
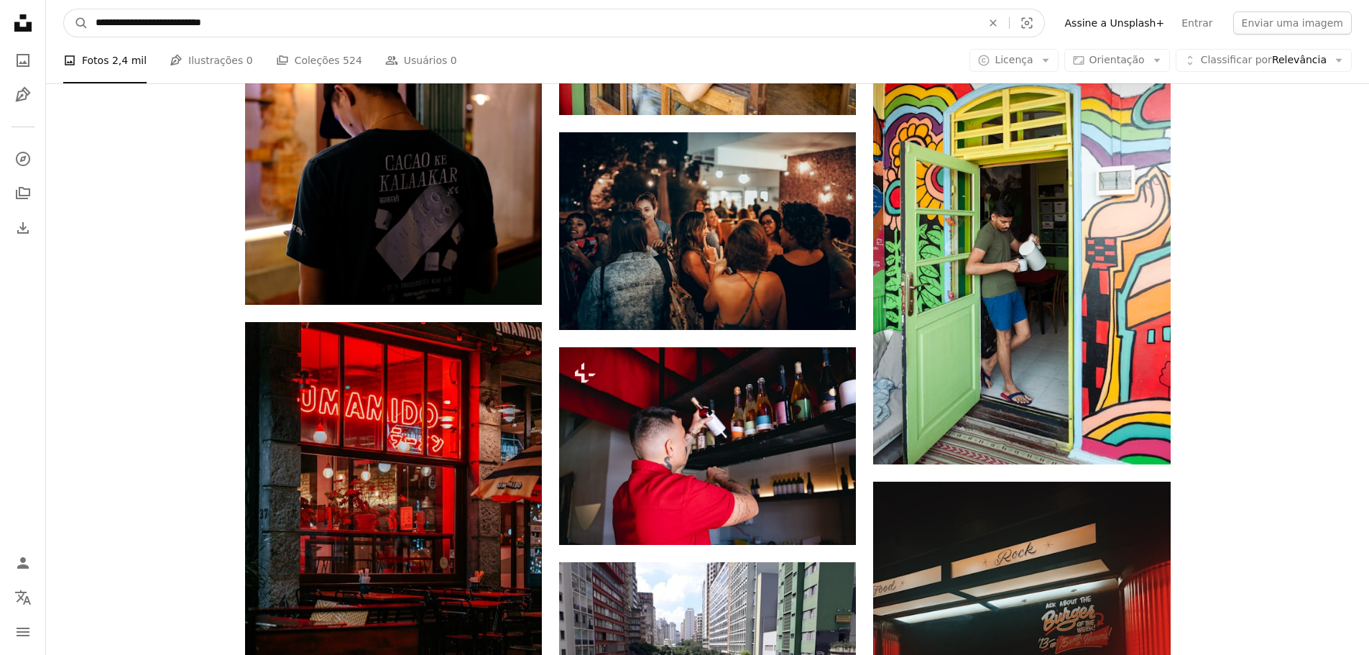
scroll to position [17572, 0]
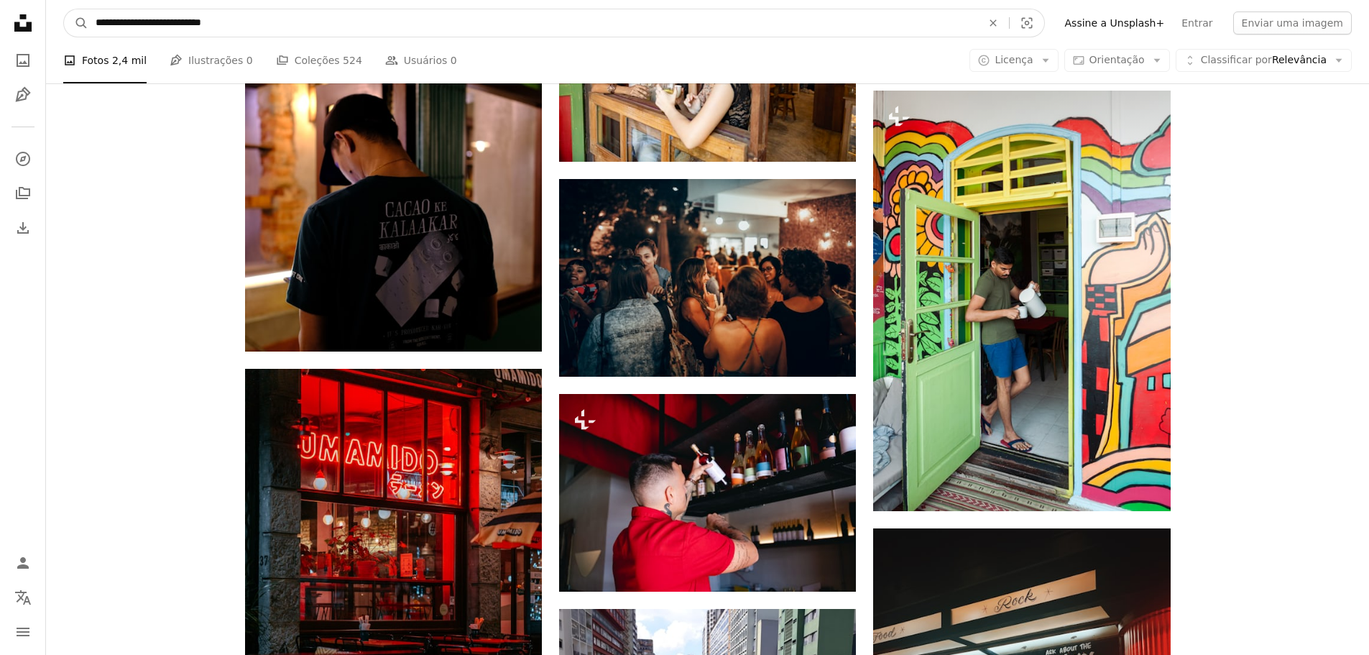
drag, startPoint x: 193, startPoint y: 19, endPoint x: 87, endPoint y: 8, distance: 106.9
click at [87, 8] on nav "**********" at bounding box center [707, 23] width 1323 height 46
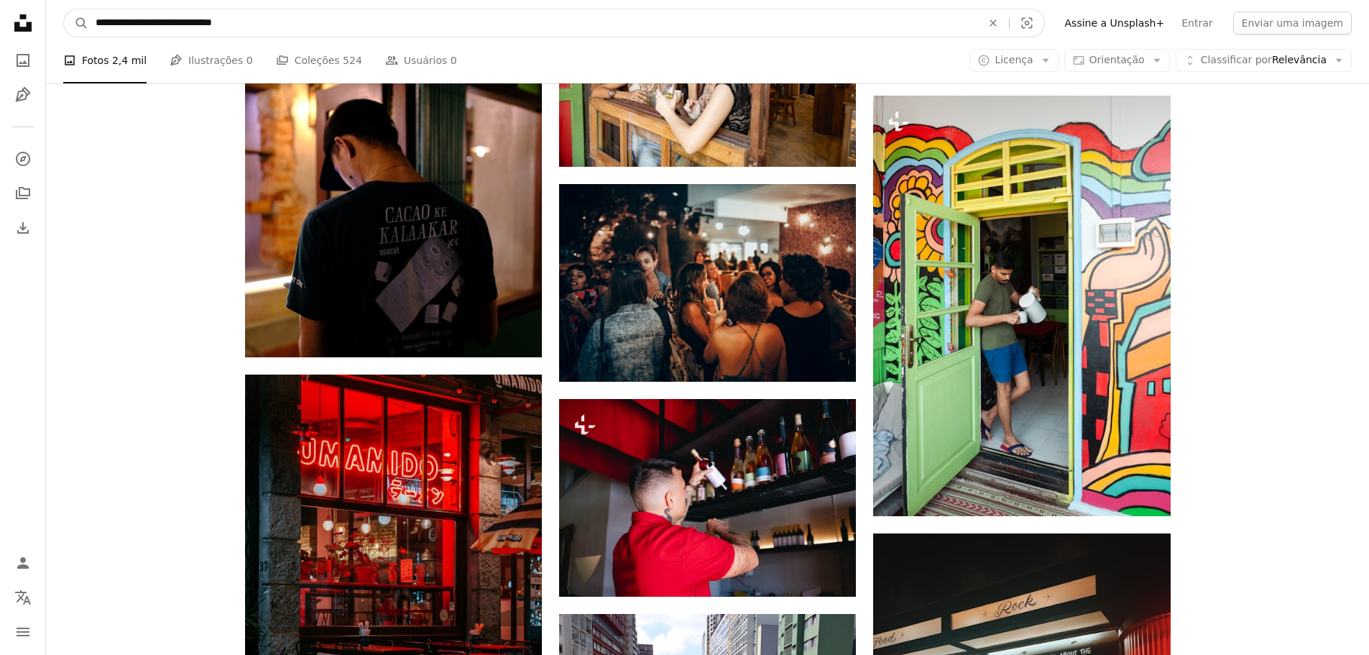
type input "**********"
click at [64, 9] on button "A magnifying glass" at bounding box center [76, 22] width 24 height 27
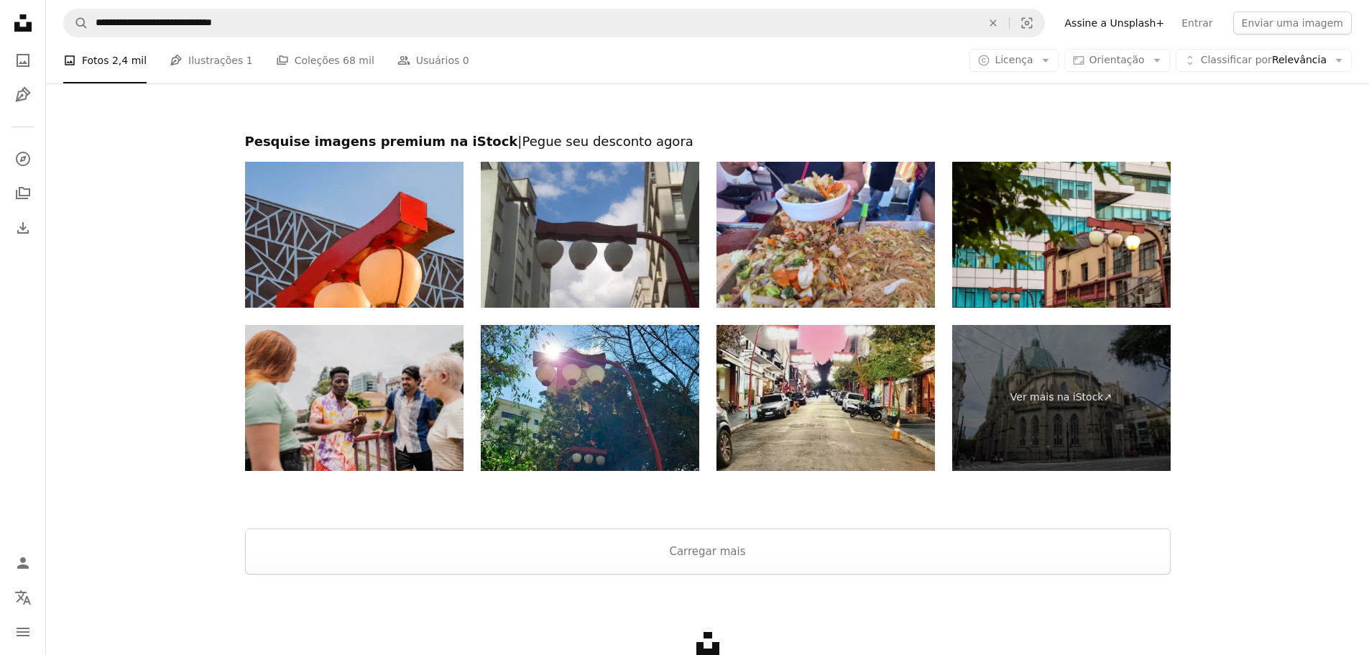
scroll to position [2415, 0]
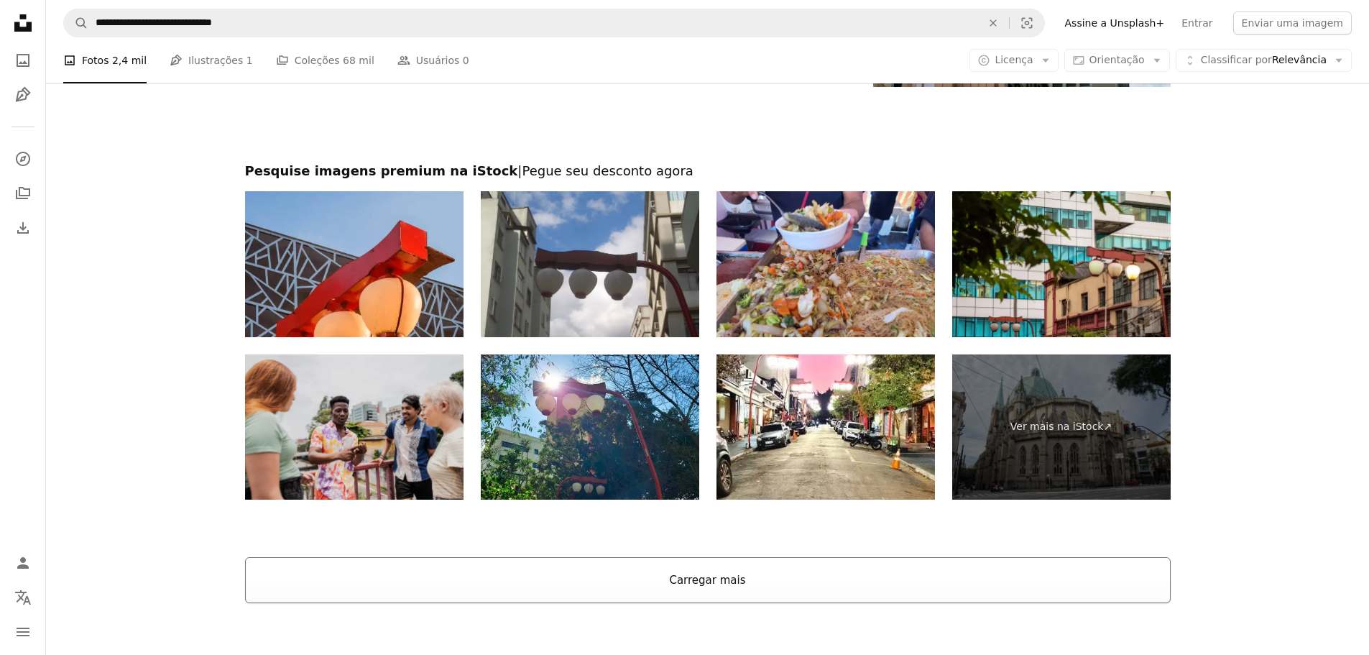
click at [753, 588] on button "Carregar mais" at bounding box center [708, 580] width 926 height 46
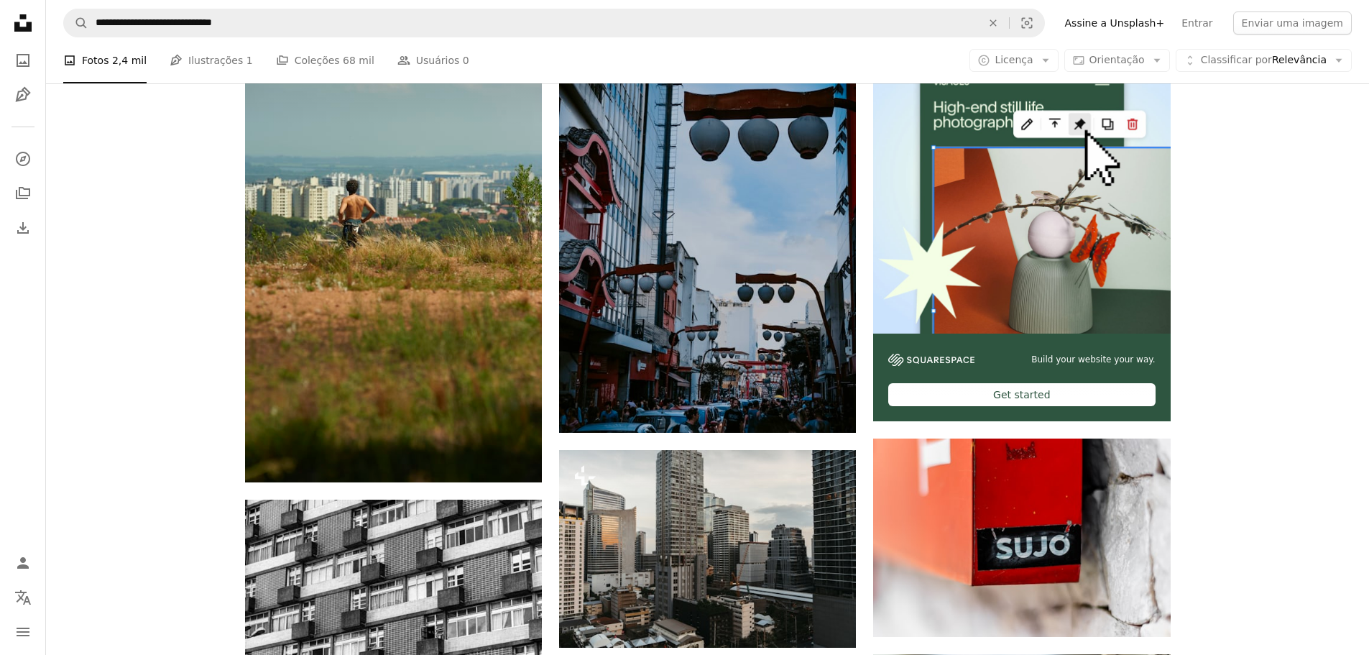
scroll to position [86, 0]
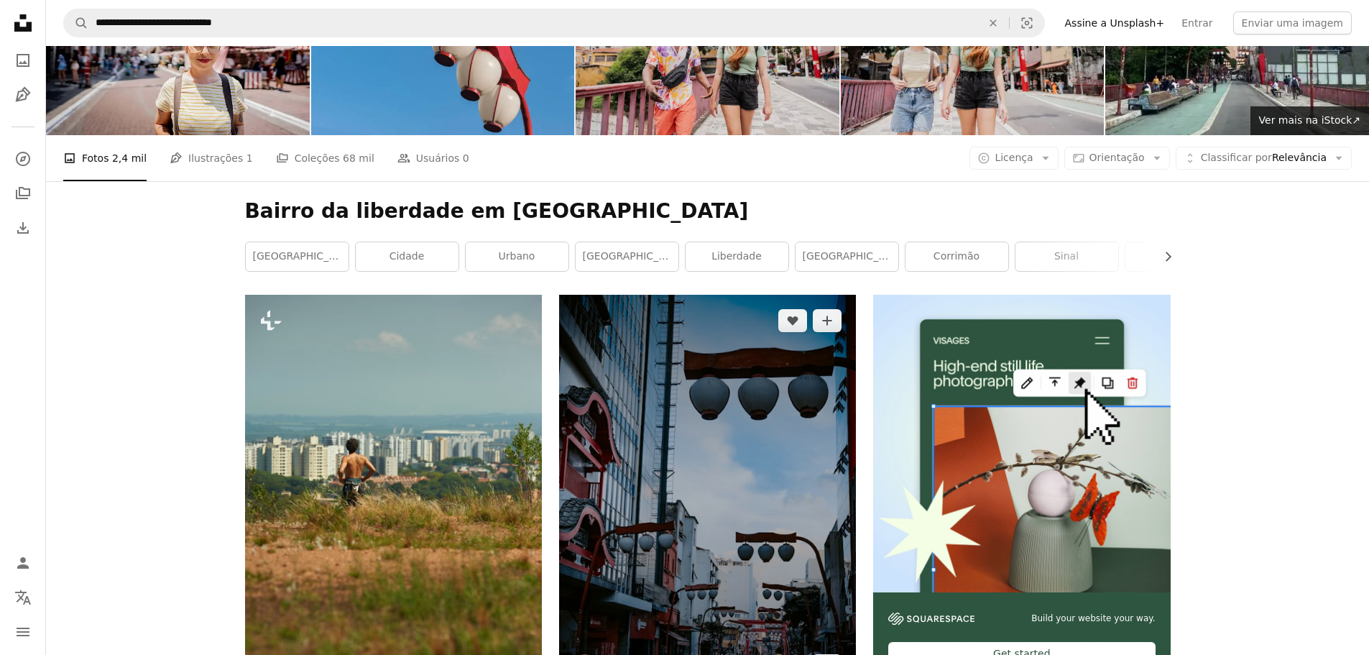
click at [737, 436] on img at bounding box center [707, 493] width 297 height 396
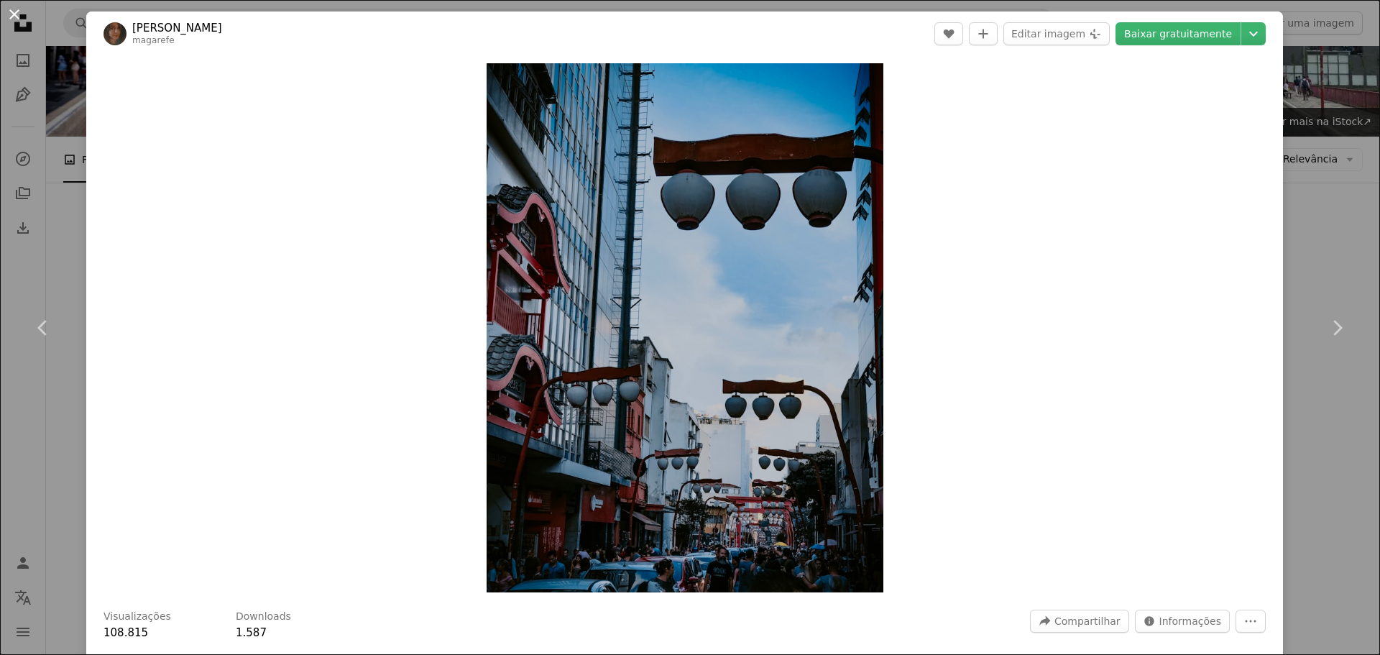
click at [17, 19] on button "An X shape" at bounding box center [14, 14] width 17 height 17
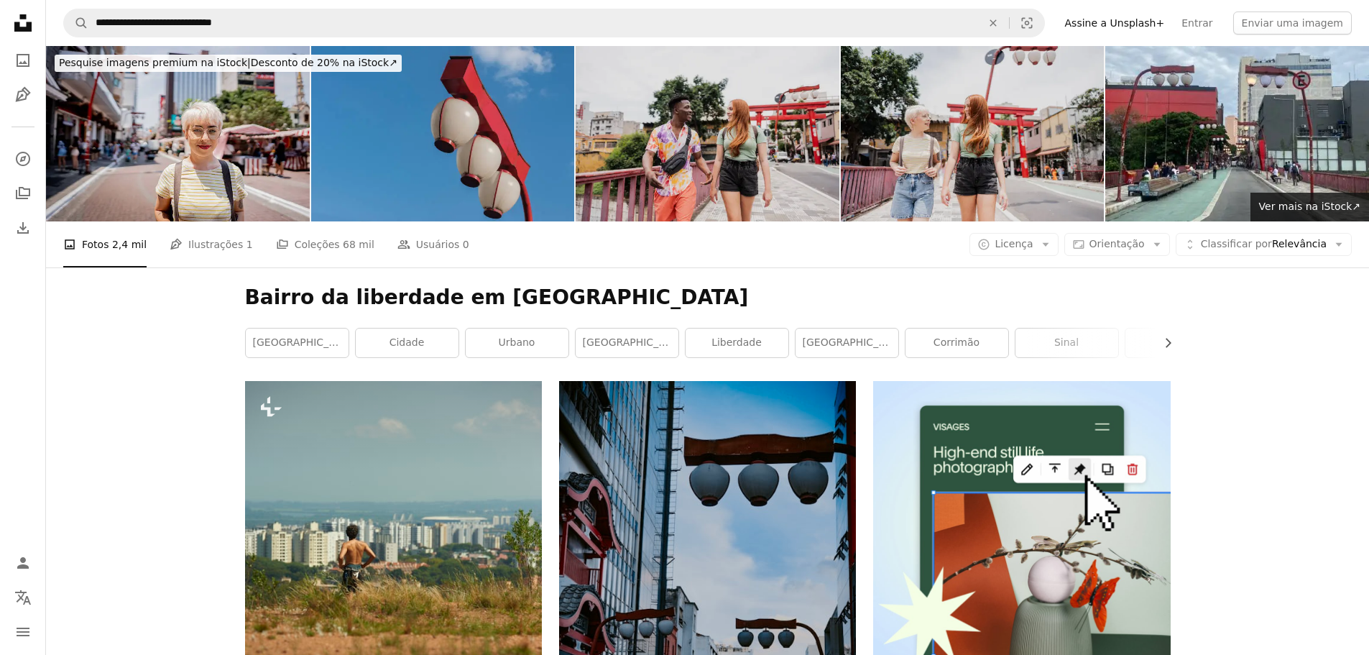
click at [383, 180] on img at bounding box center [443, 133] width 264 height 175
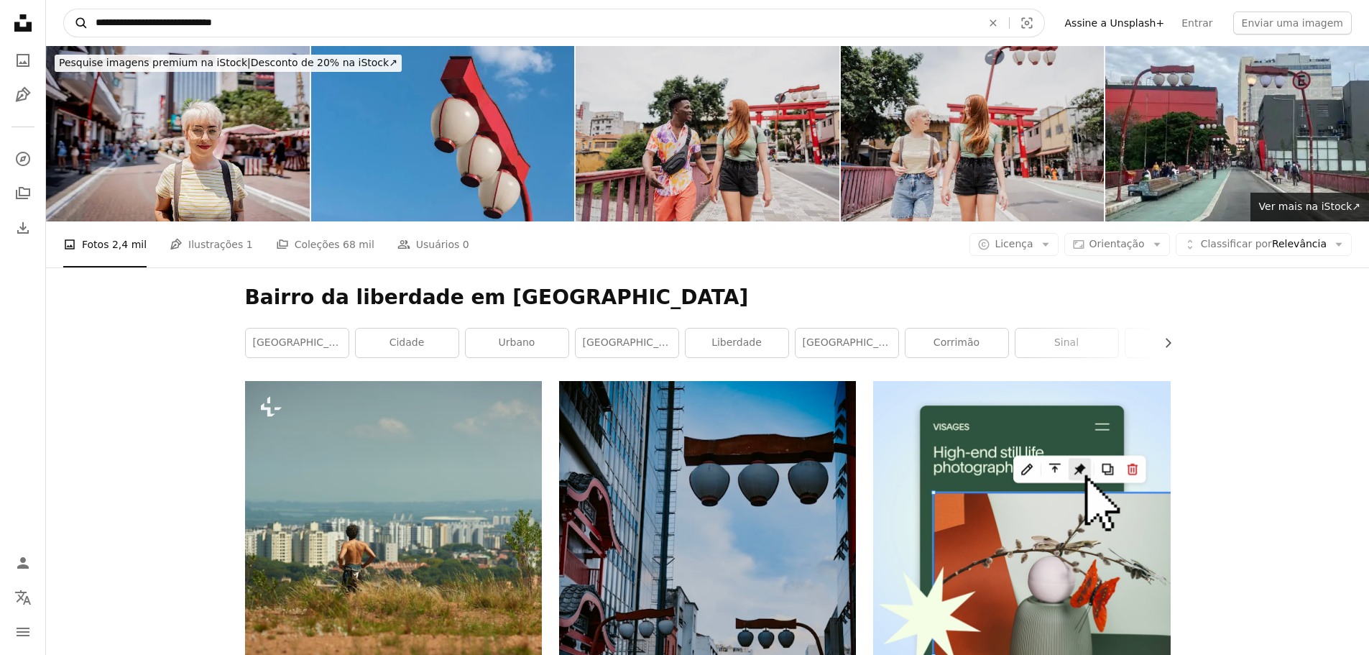
drag, startPoint x: 205, startPoint y: 22, endPoint x: 81, endPoint y: 9, distance: 124.2
click at [81, 9] on form "**********" at bounding box center [554, 23] width 982 height 29
type input "**********"
click at [64, 9] on button "A magnifying glass" at bounding box center [76, 22] width 24 height 27
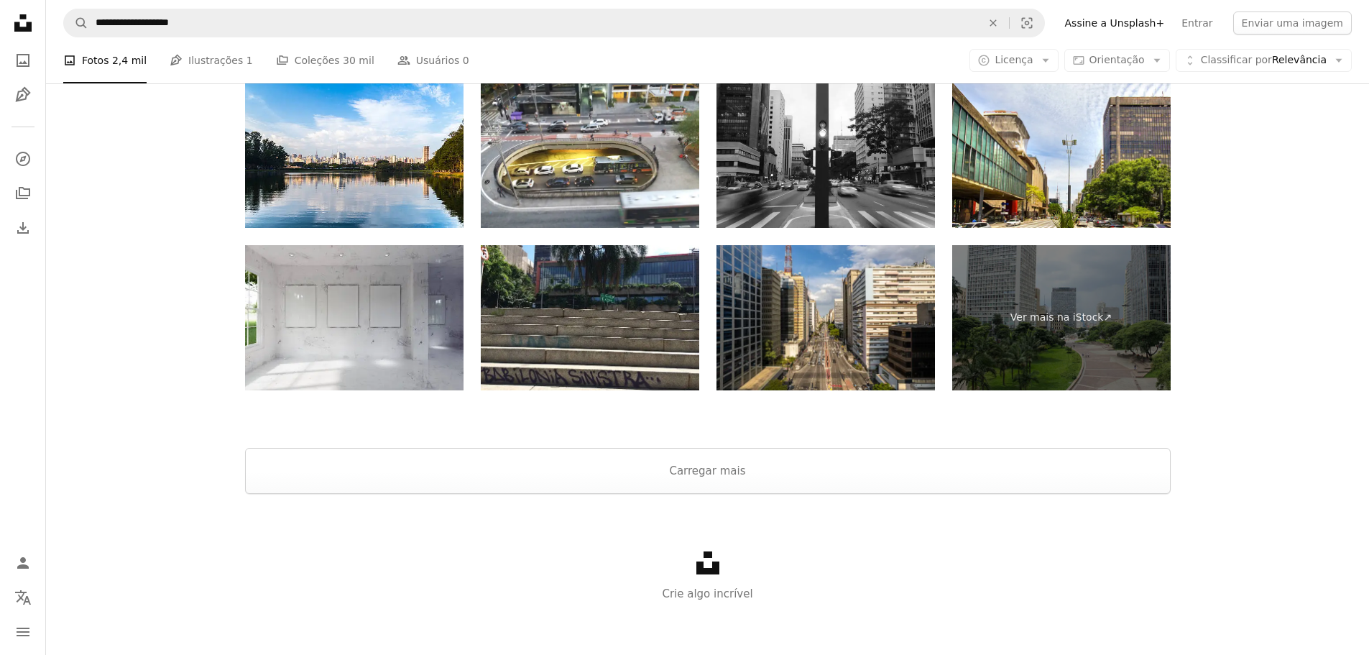
scroll to position [2981, 0]
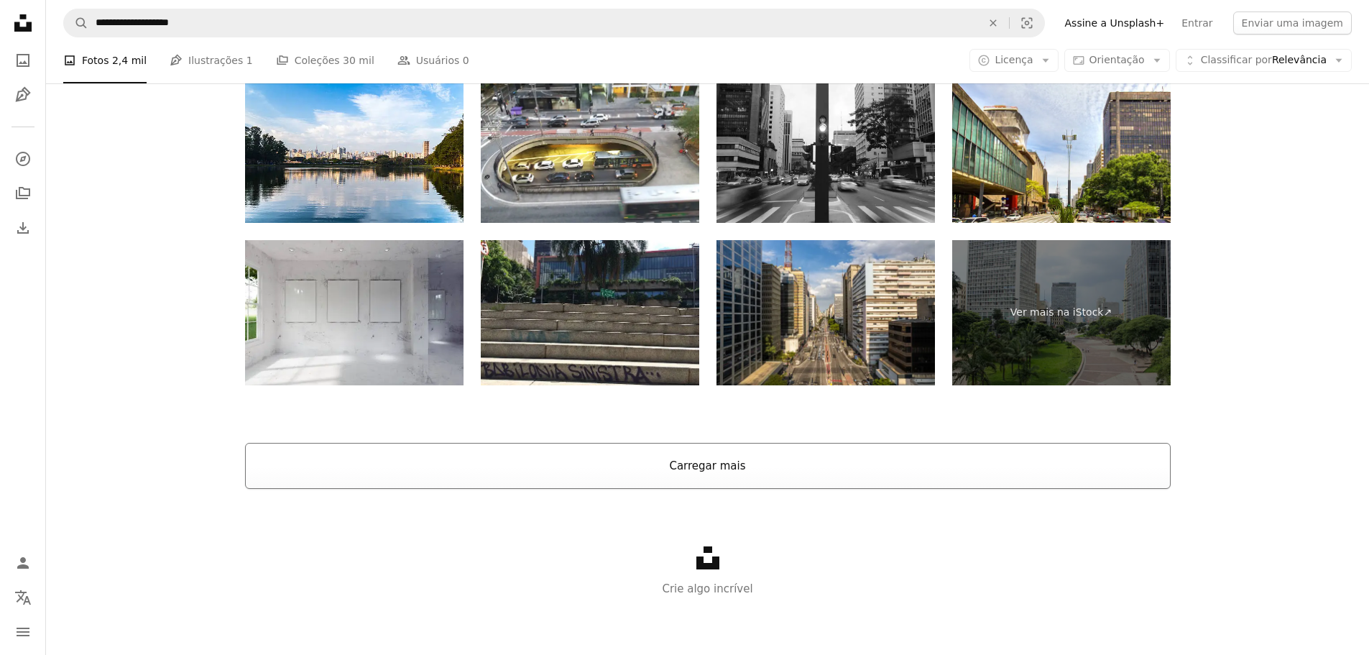
click at [726, 462] on button "Carregar mais" at bounding box center [708, 466] width 926 height 46
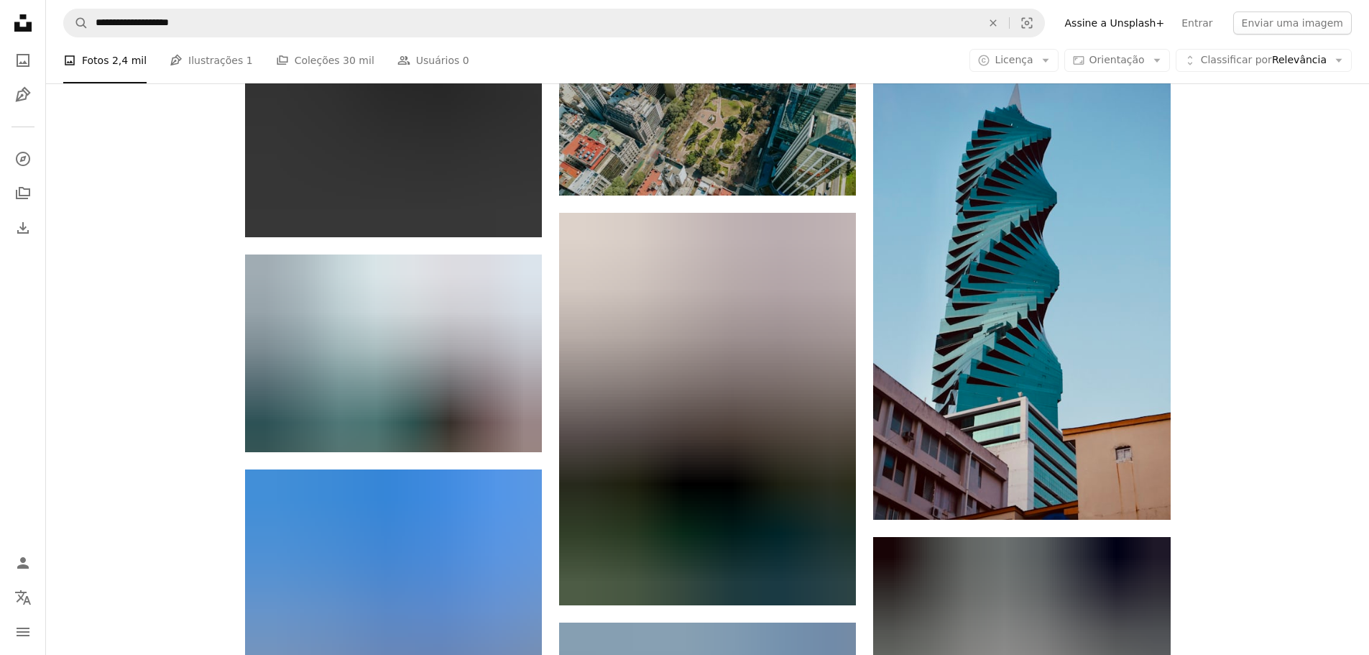
scroll to position [9191, 0]
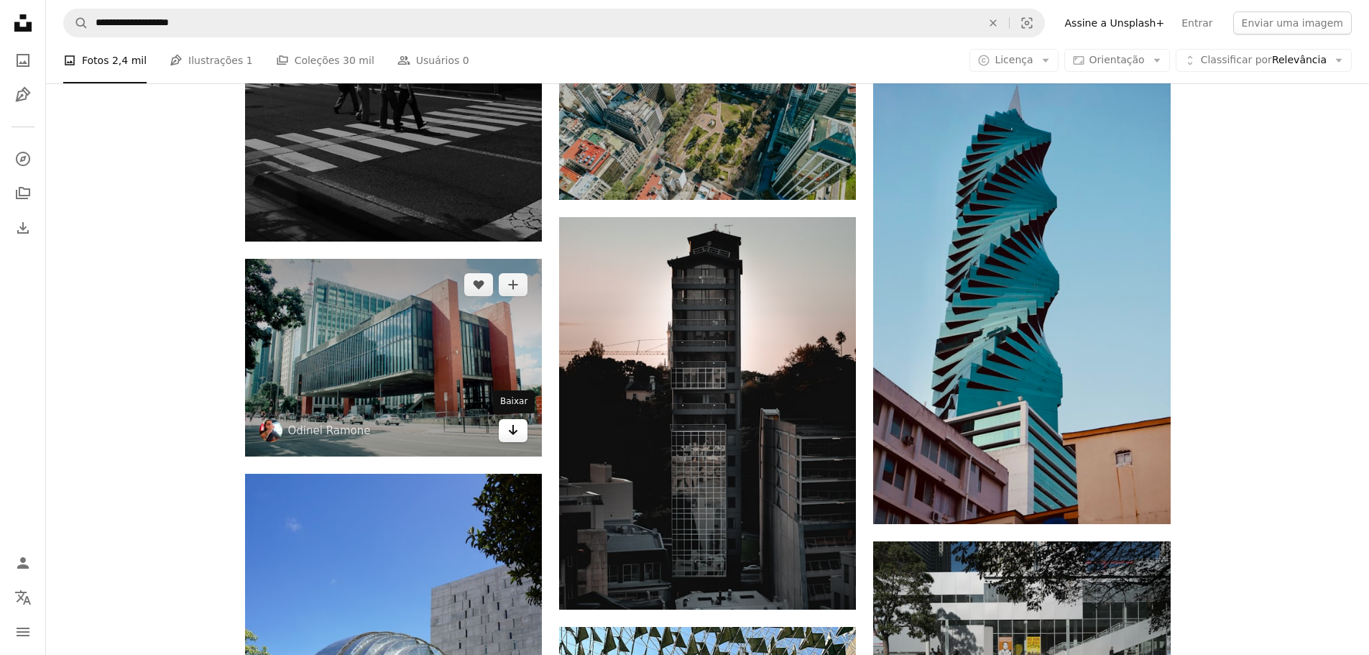
click at [517, 432] on icon "Arrow pointing down" at bounding box center [512, 429] width 11 height 17
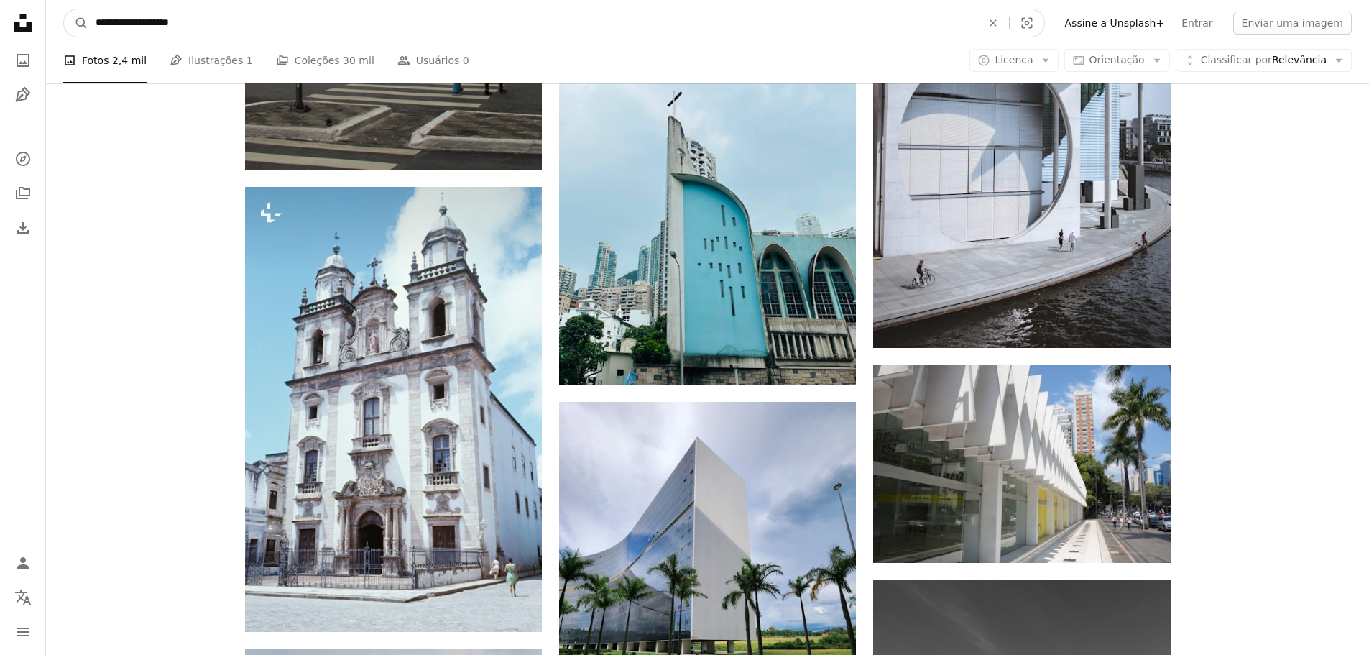
scroll to position [4601, 0]
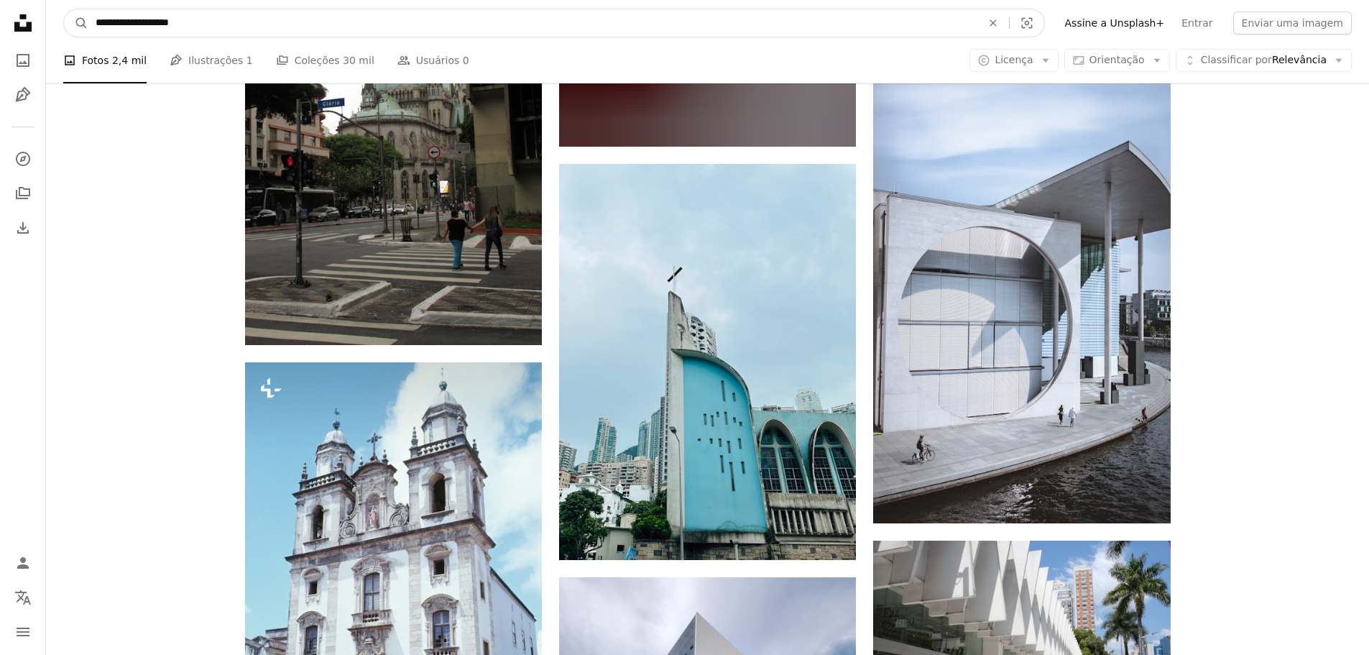
drag, startPoint x: 160, startPoint y: 23, endPoint x: 14, endPoint y: 0, distance: 147.7
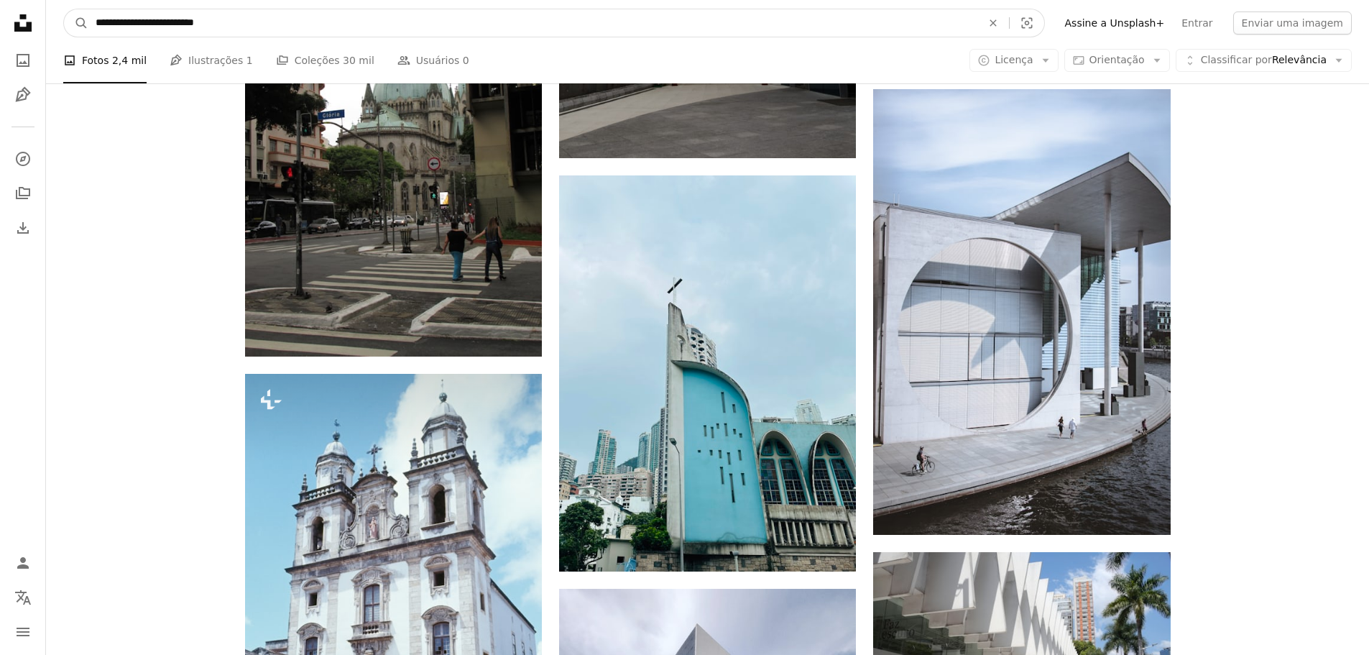
type input "**********"
click at [64, 9] on button "A magnifying glass" at bounding box center [76, 22] width 24 height 27
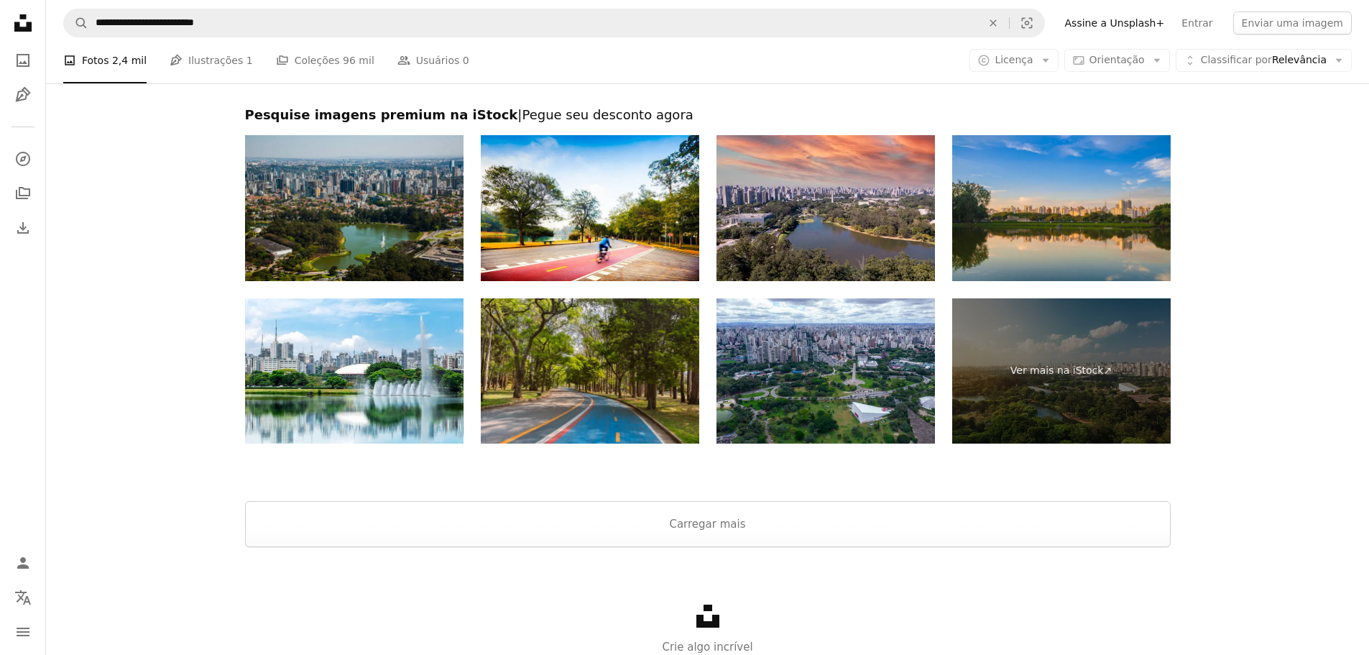
scroll to position [2327, 0]
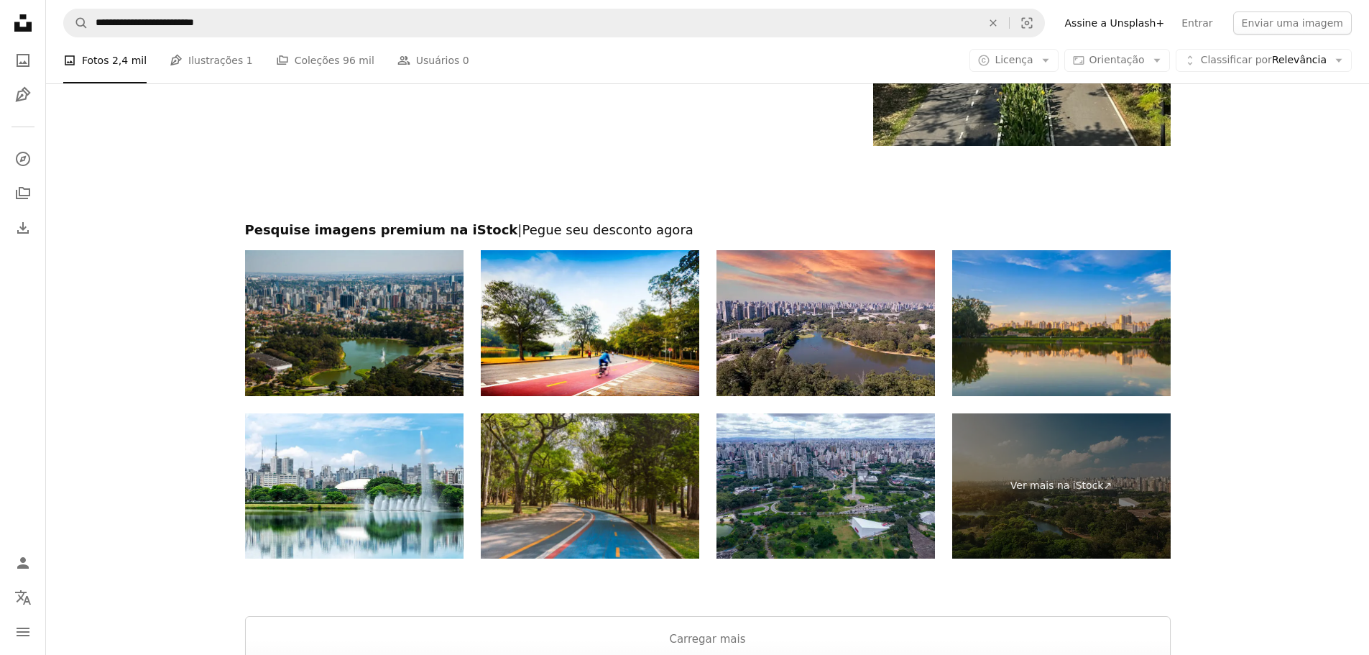
click at [390, 327] on img at bounding box center [354, 323] width 218 height 146
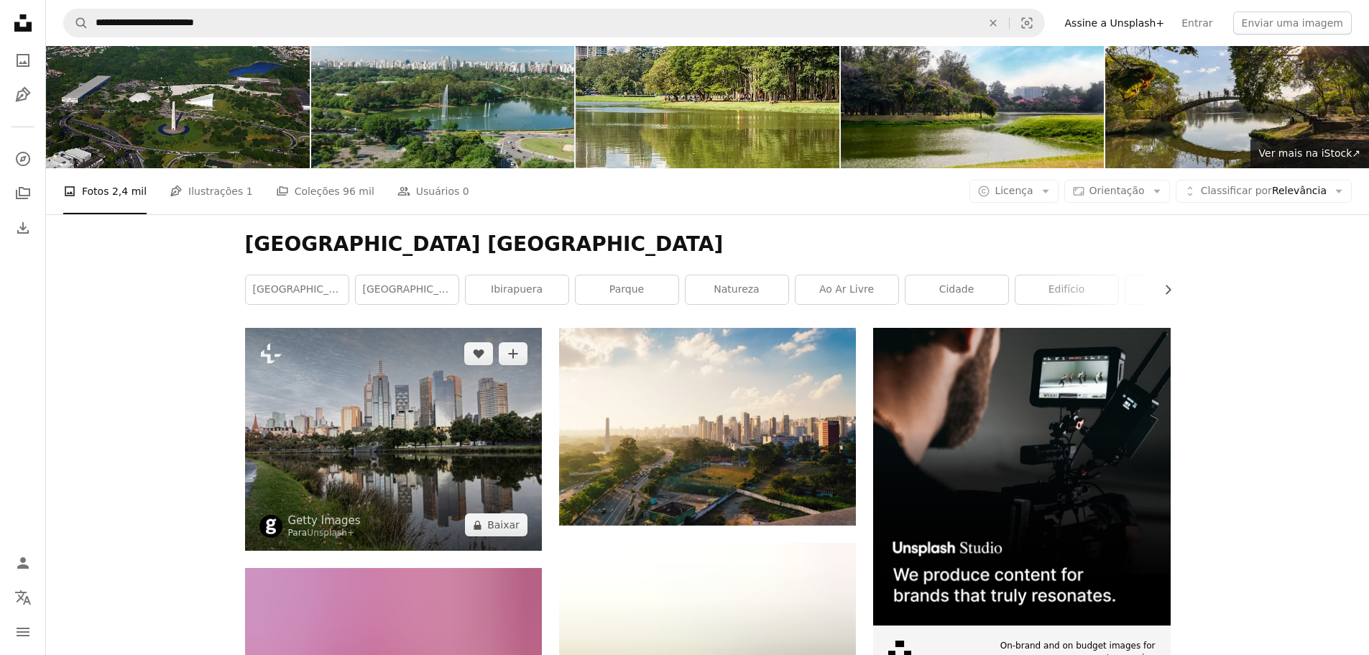
scroll to position [0, 0]
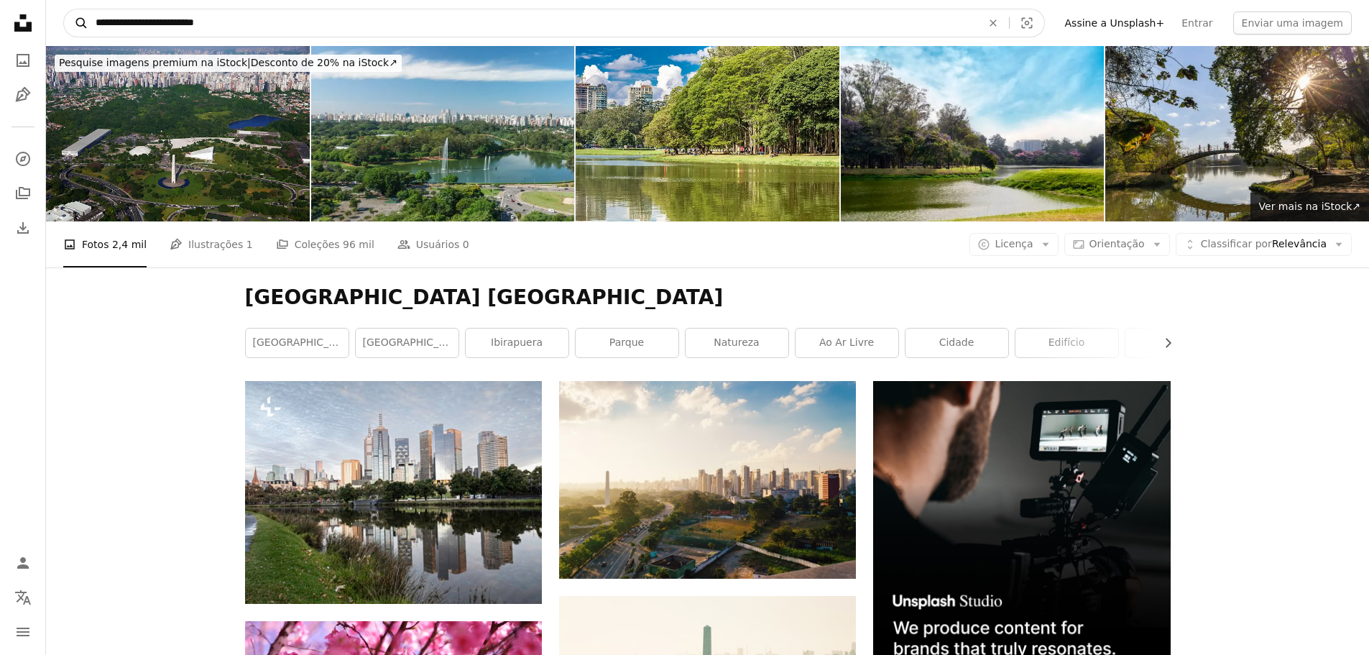
drag, startPoint x: 185, startPoint y: 25, endPoint x: 74, endPoint y: 14, distance: 111.3
click at [74, 14] on form "**********" at bounding box center [554, 23] width 982 height 29
type input "**********"
click at [64, 9] on button "A magnifying glass" at bounding box center [76, 22] width 24 height 27
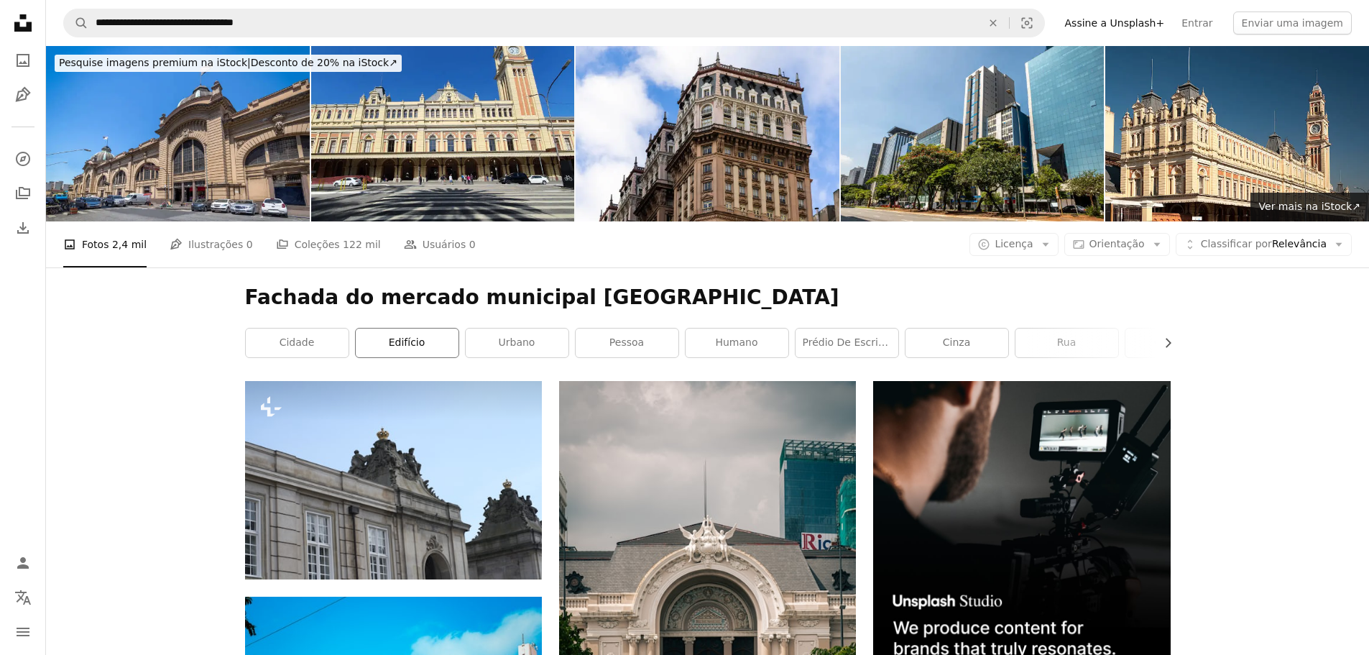
click at [405, 344] on link "edifício" at bounding box center [407, 342] width 103 height 29
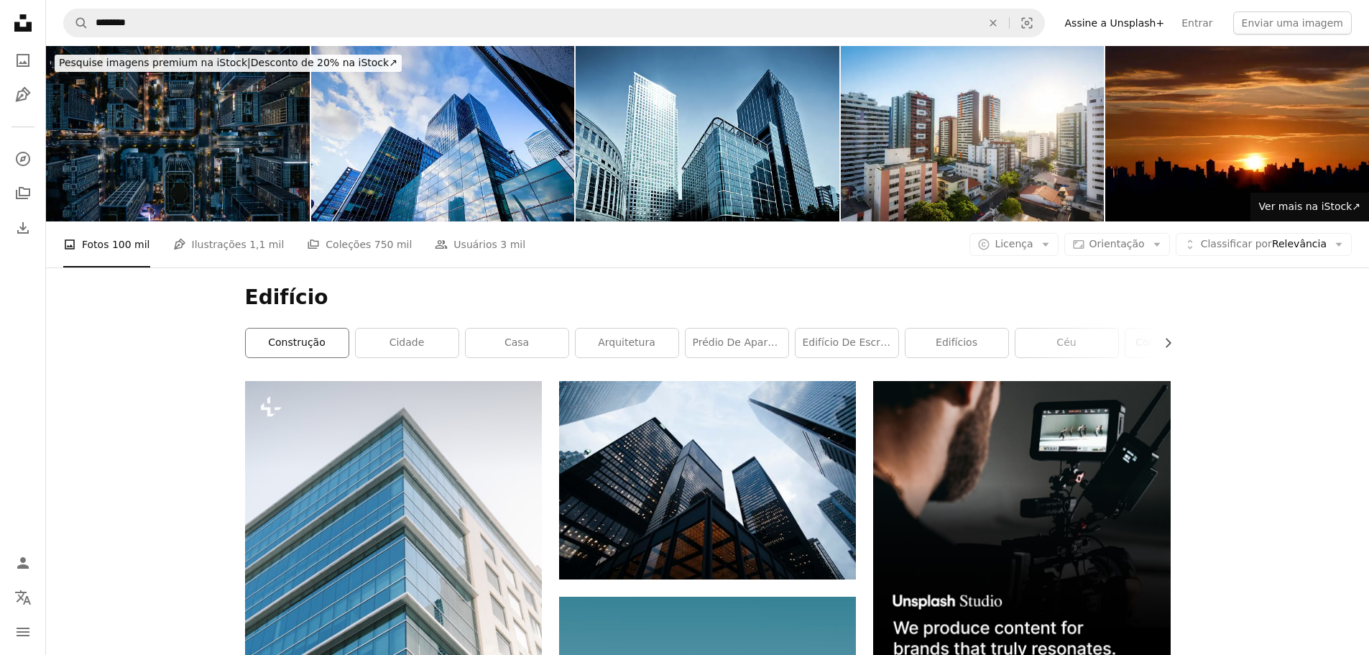
click at [293, 343] on link "construção" at bounding box center [297, 342] width 103 height 29
